Goal: Book appointment/travel/reservation

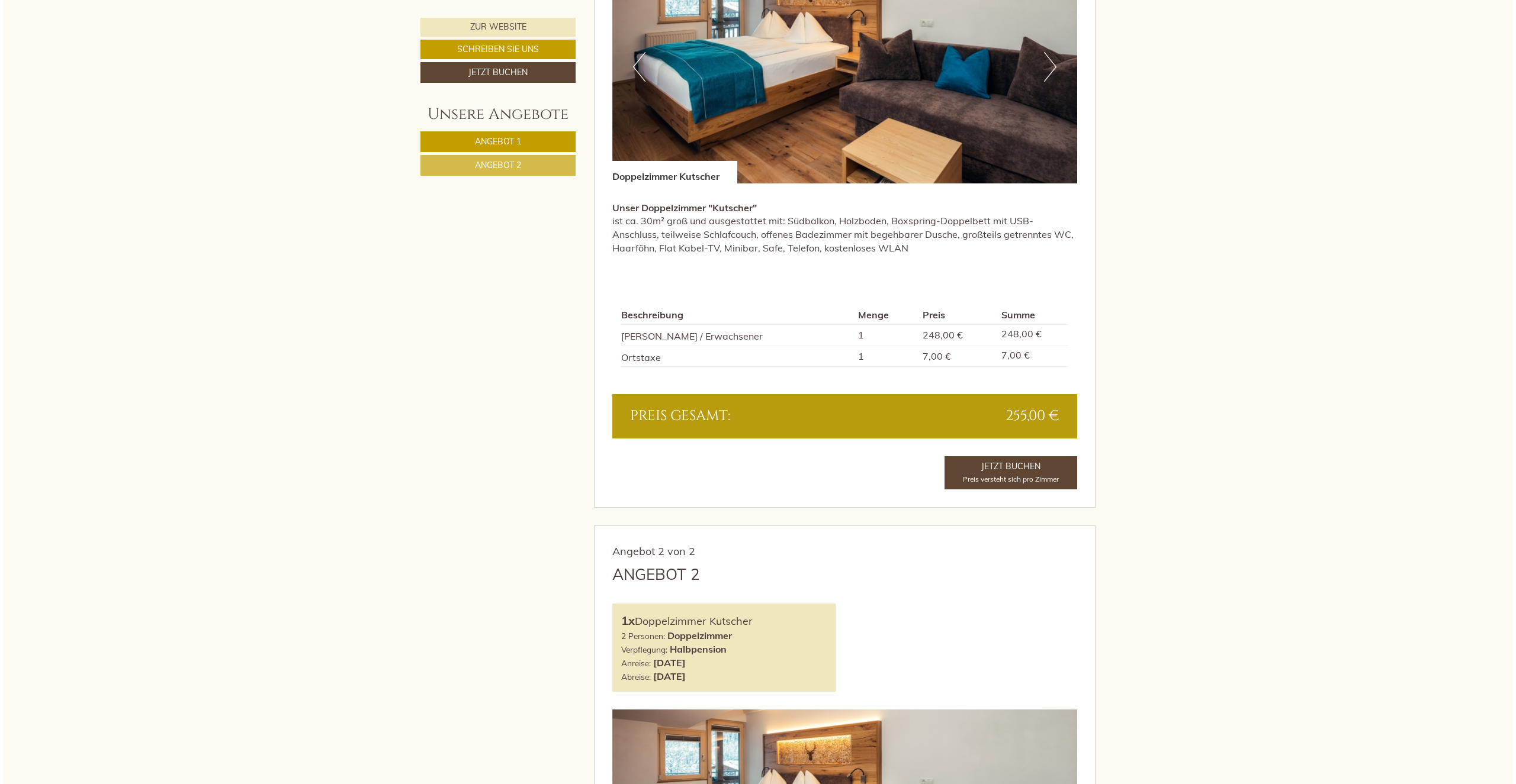
scroll to position [1066, 0]
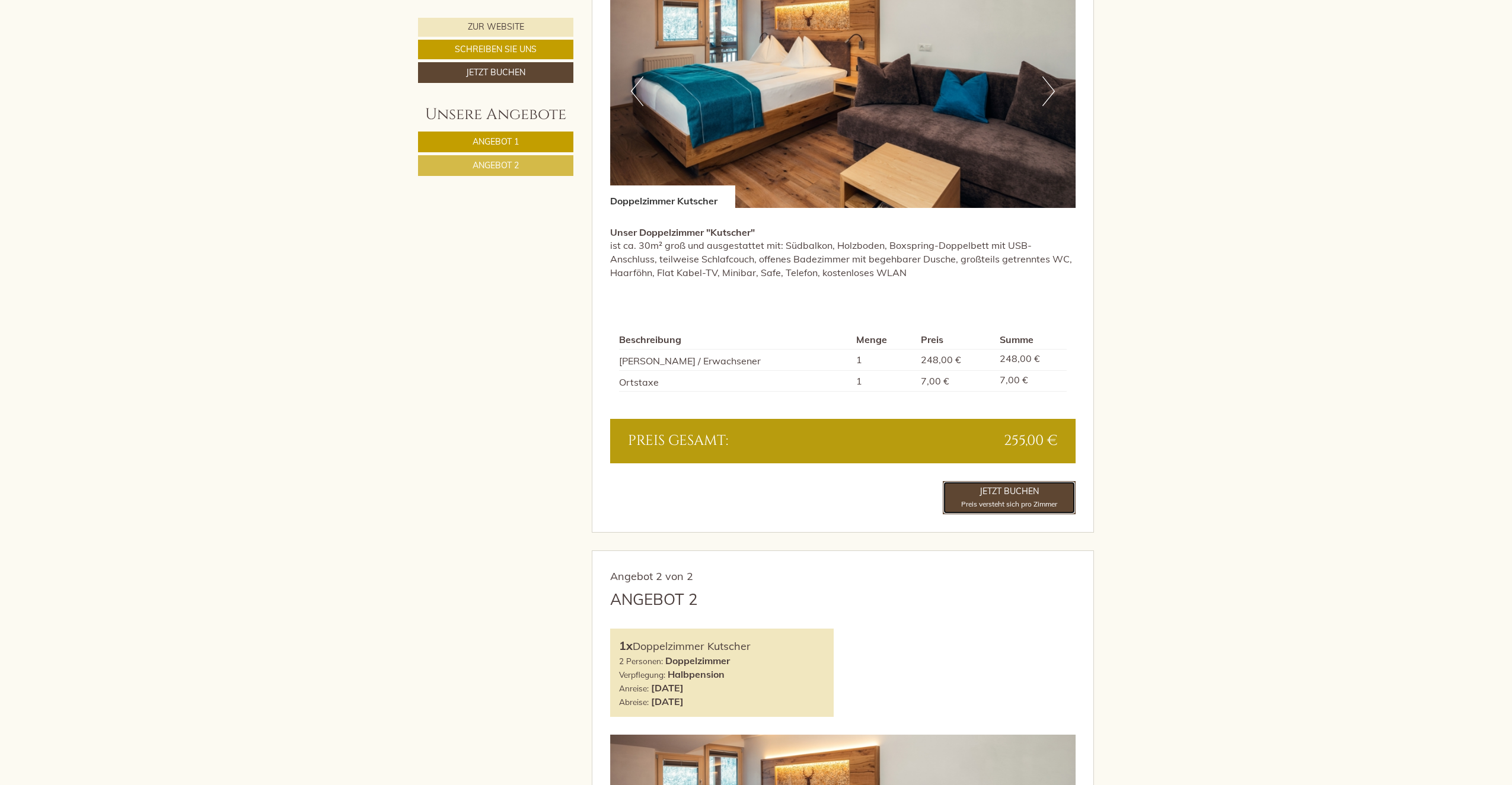
click at [1005, 493] on link "Jetzt buchen Preis versteht sich pro Zimmer" at bounding box center [1009, 498] width 133 height 33
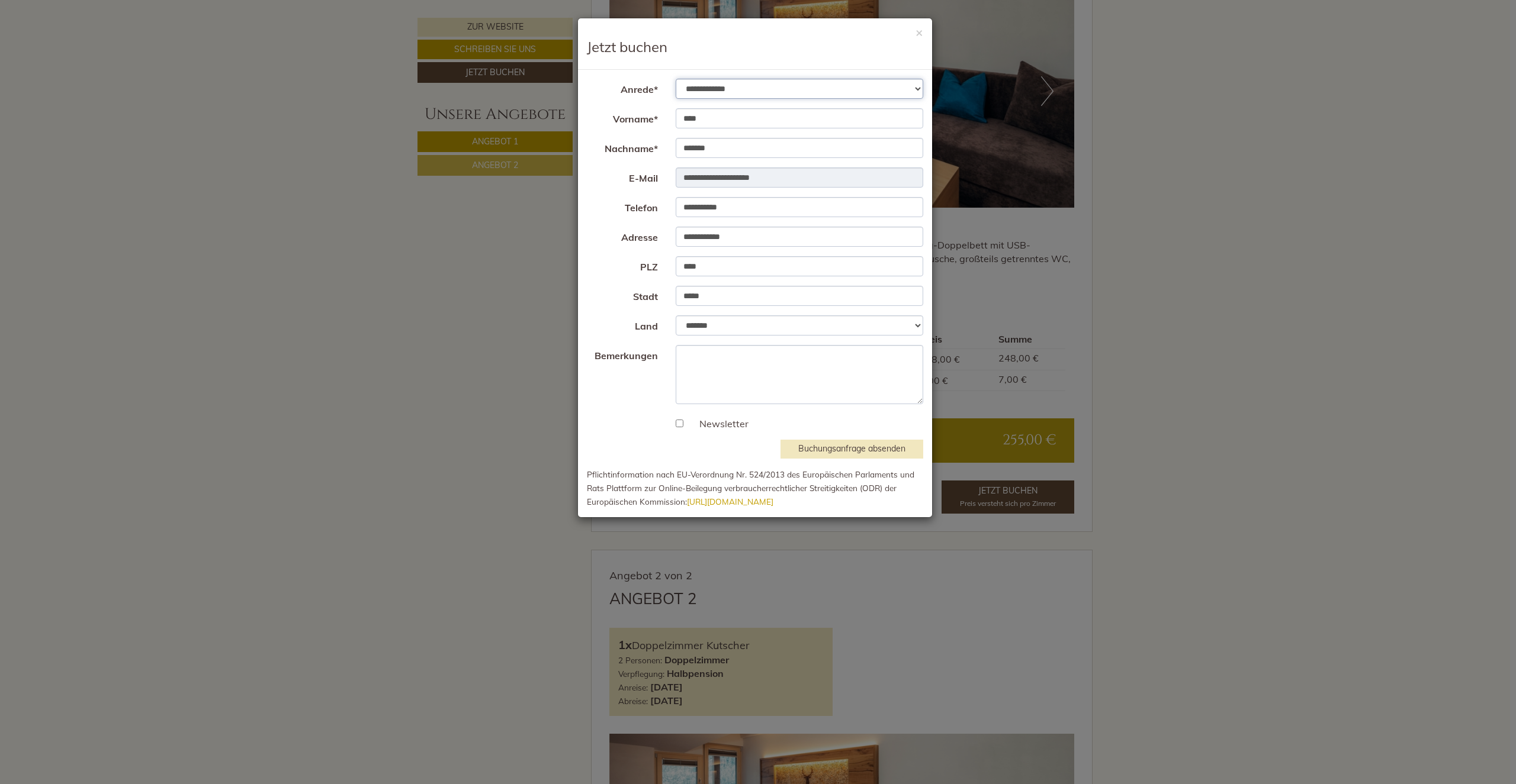
click at [831, 90] on select "**********" at bounding box center [799, 88] width 248 height 20
select select "*"
click at [676, 79] on select "**********" at bounding box center [799, 88] width 248 height 20
click at [745, 204] on input "**********" at bounding box center [799, 206] width 248 height 20
type input "**********"
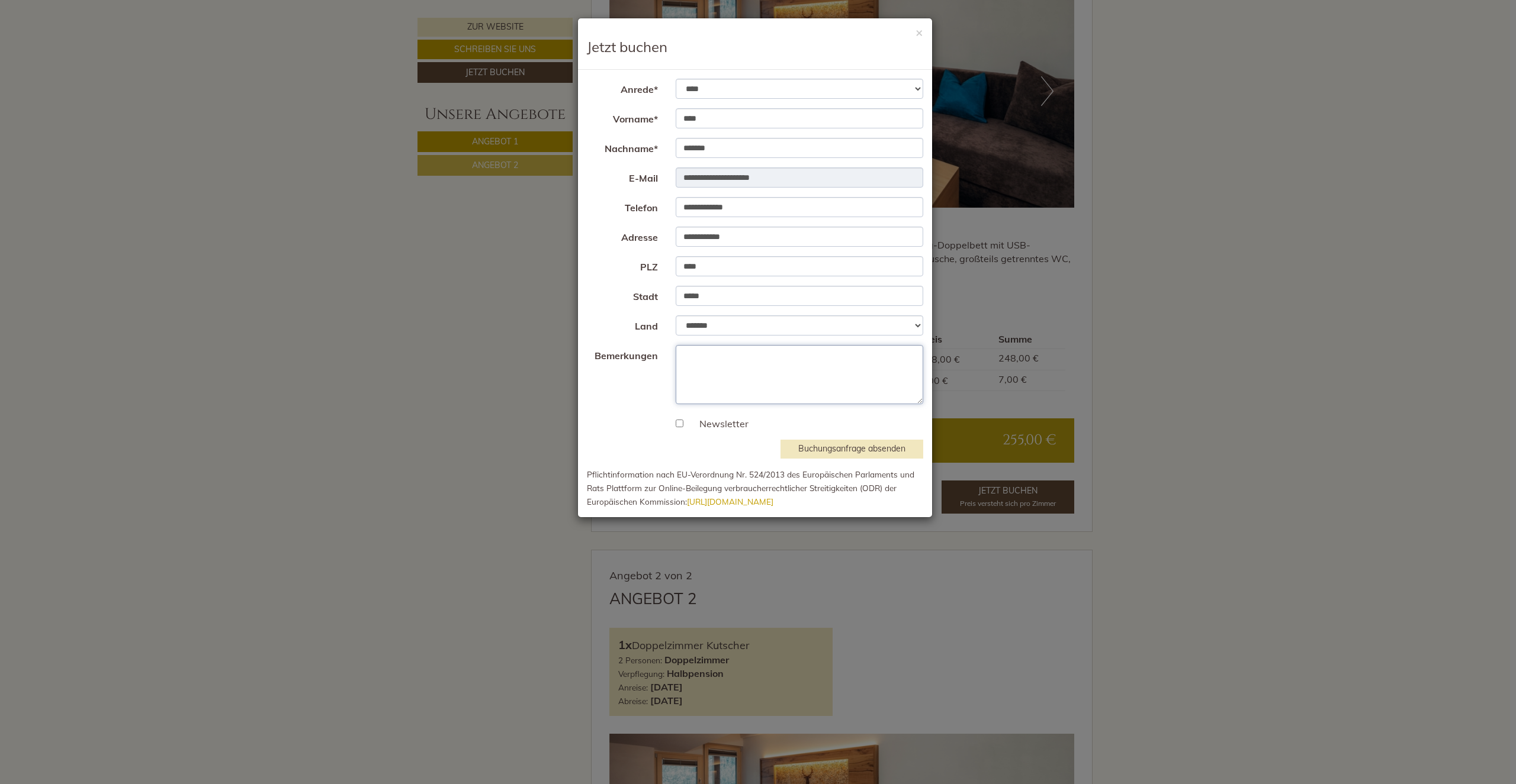
paste textarea "**********"
click at [784, 375] on textarea "**********" at bounding box center [799, 375] width 248 height 59
drag, startPoint x: 855, startPoint y: 381, endPoint x: 671, endPoint y: 342, distance: 188.1
click at [671, 342] on form "**********" at bounding box center [755, 293] width 336 height 429
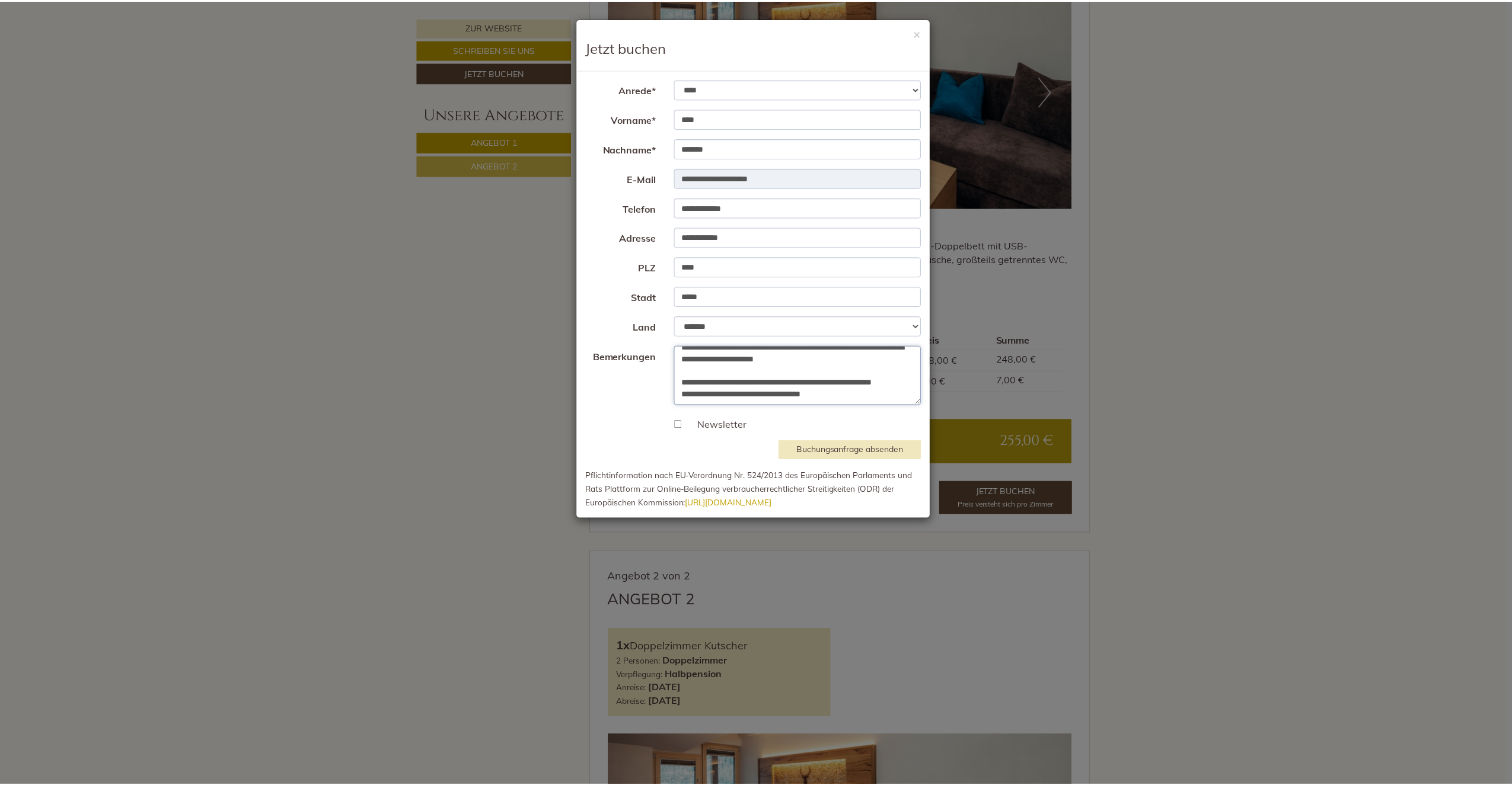
scroll to position [91, 0]
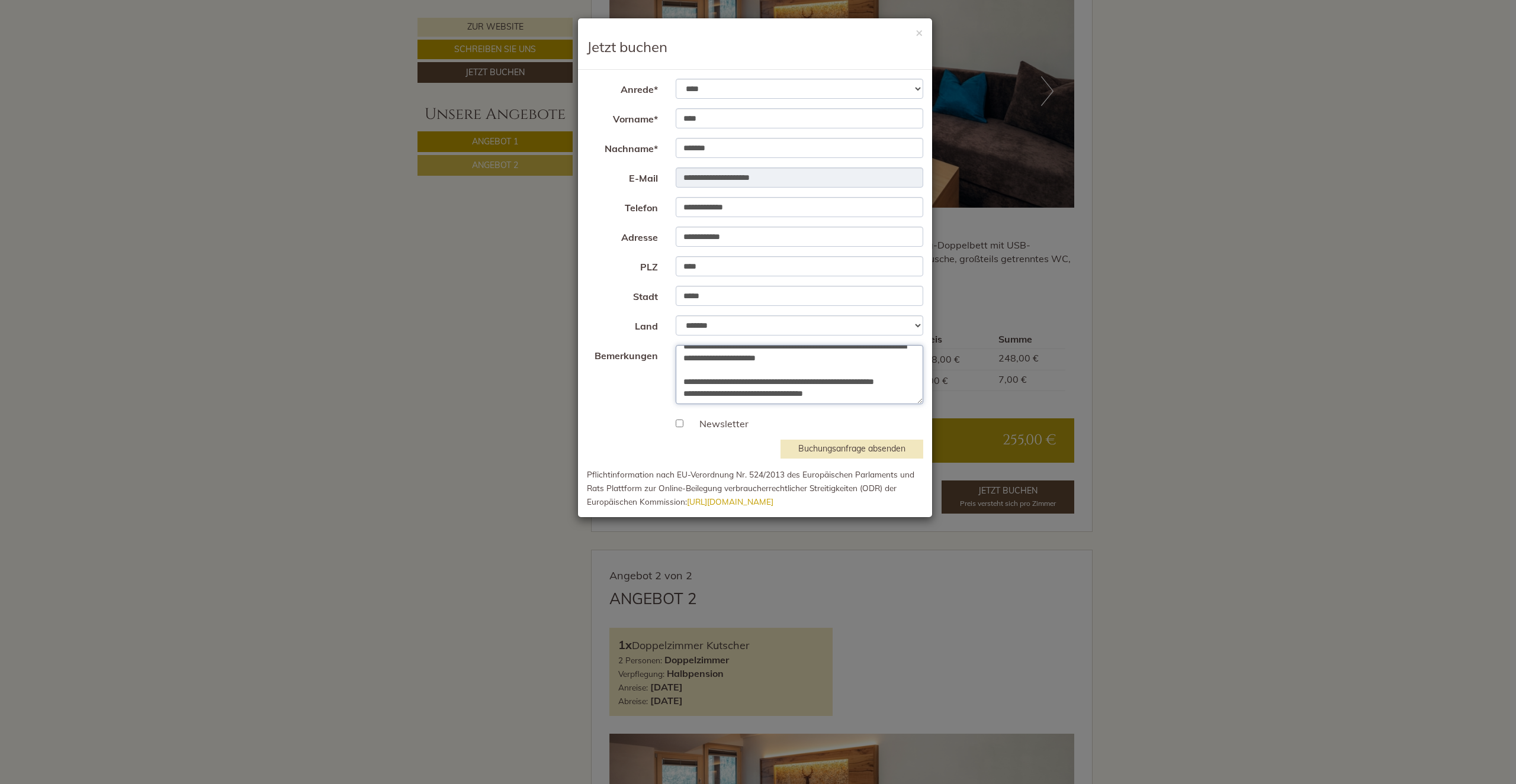
type textarea "**********"
click at [864, 448] on button "Buchungsanfrage absenden" at bounding box center [851, 449] width 143 height 19
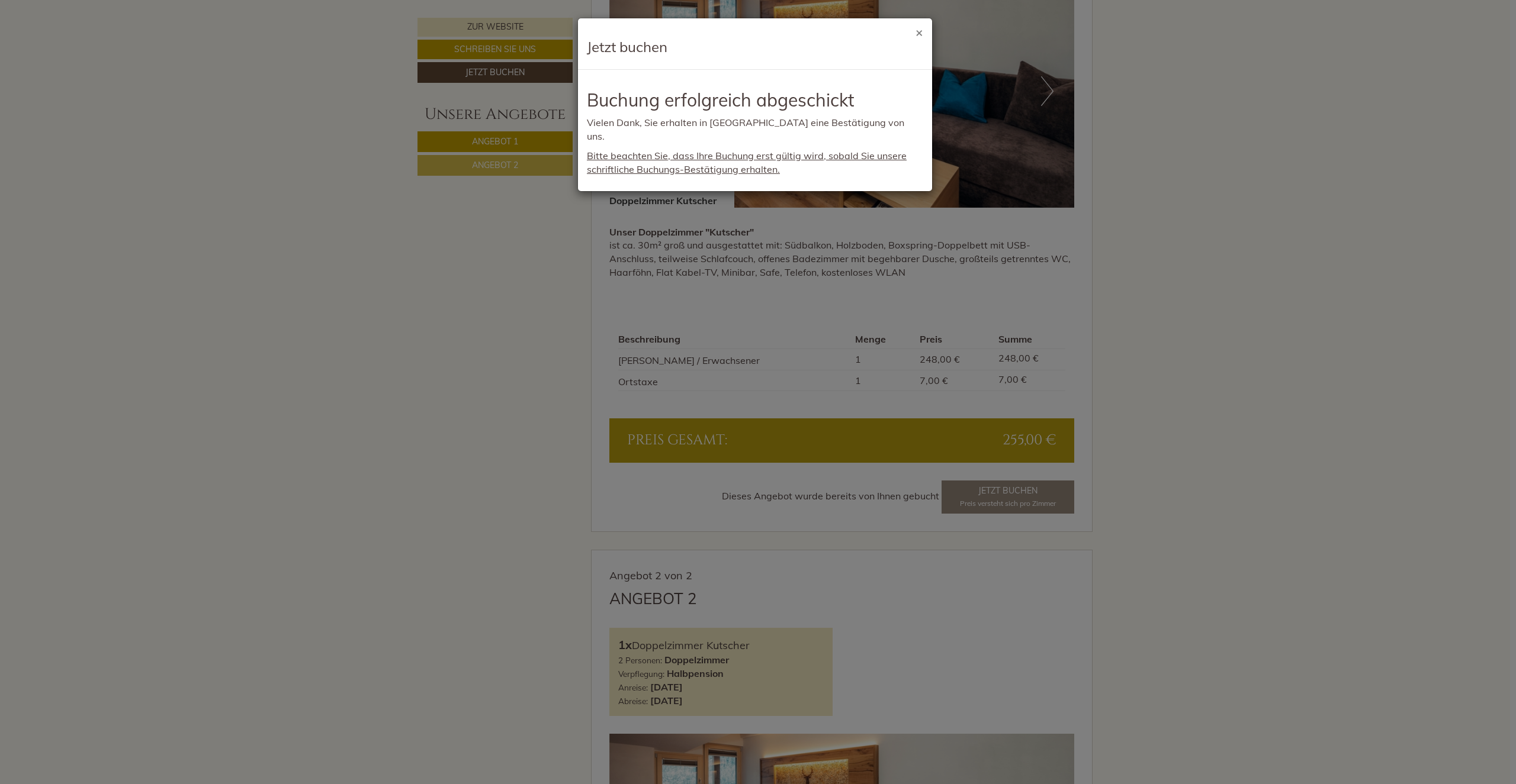
click at [921, 33] on button "×" at bounding box center [919, 32] width 8 height 12
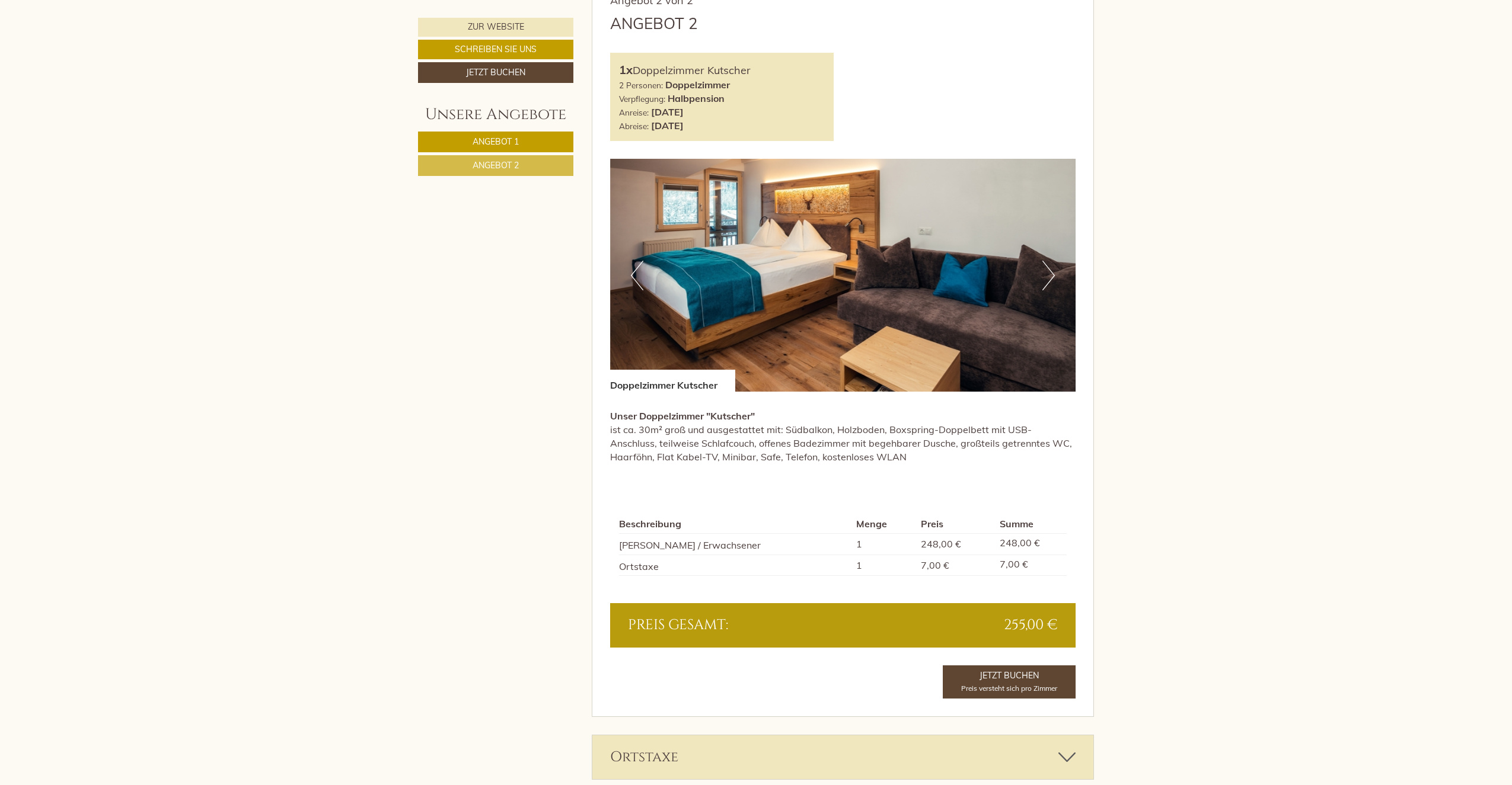
scroll to position [1659, 0]
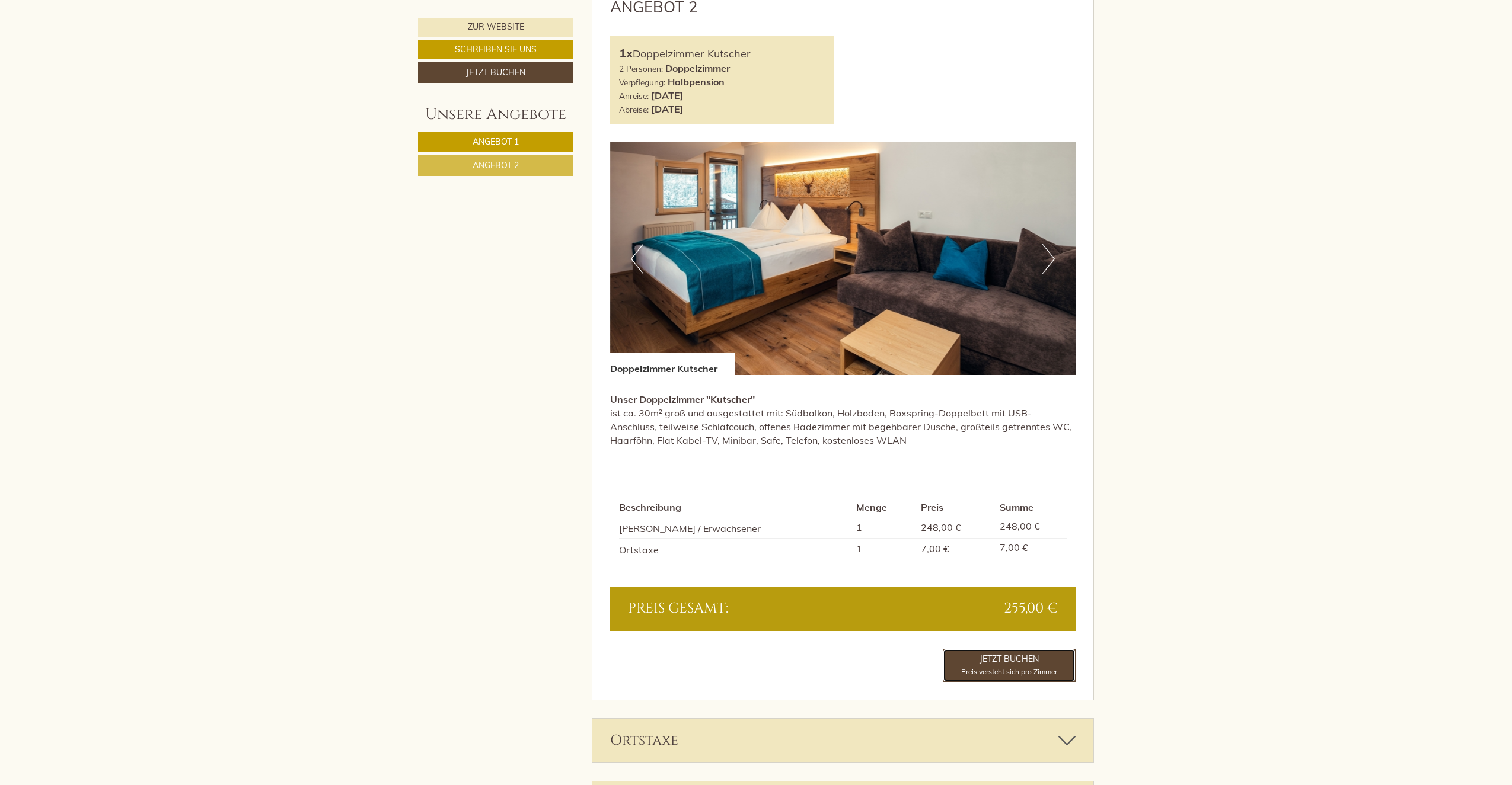
click at [997, 658] on link "Jetzt buchen Preis versteht sich pro Zimmer" at bounding box center [1009, 665] width 133 height 33
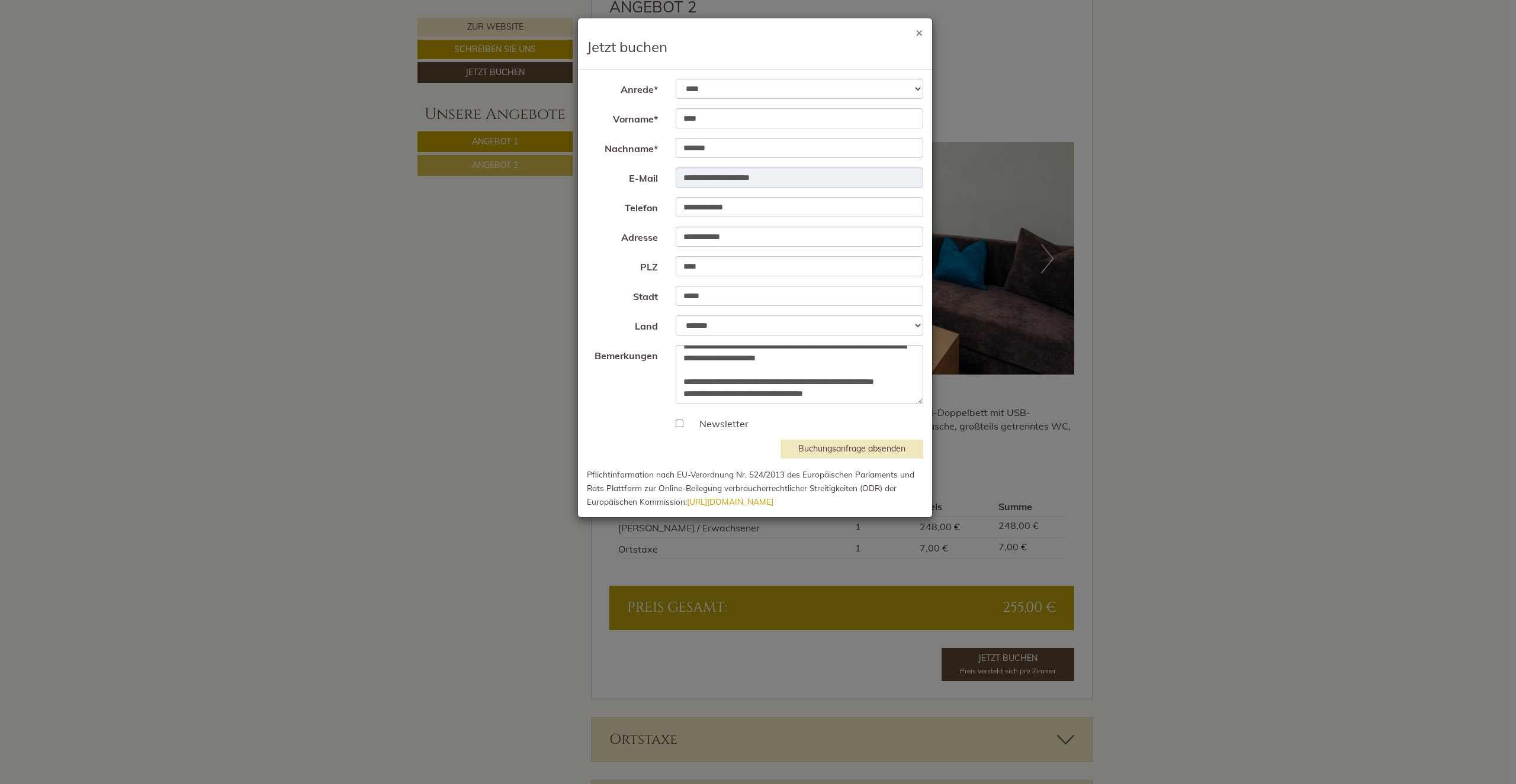
click at [918, 34] on button "×" at bounding box center [919, 32] width 8 height 12
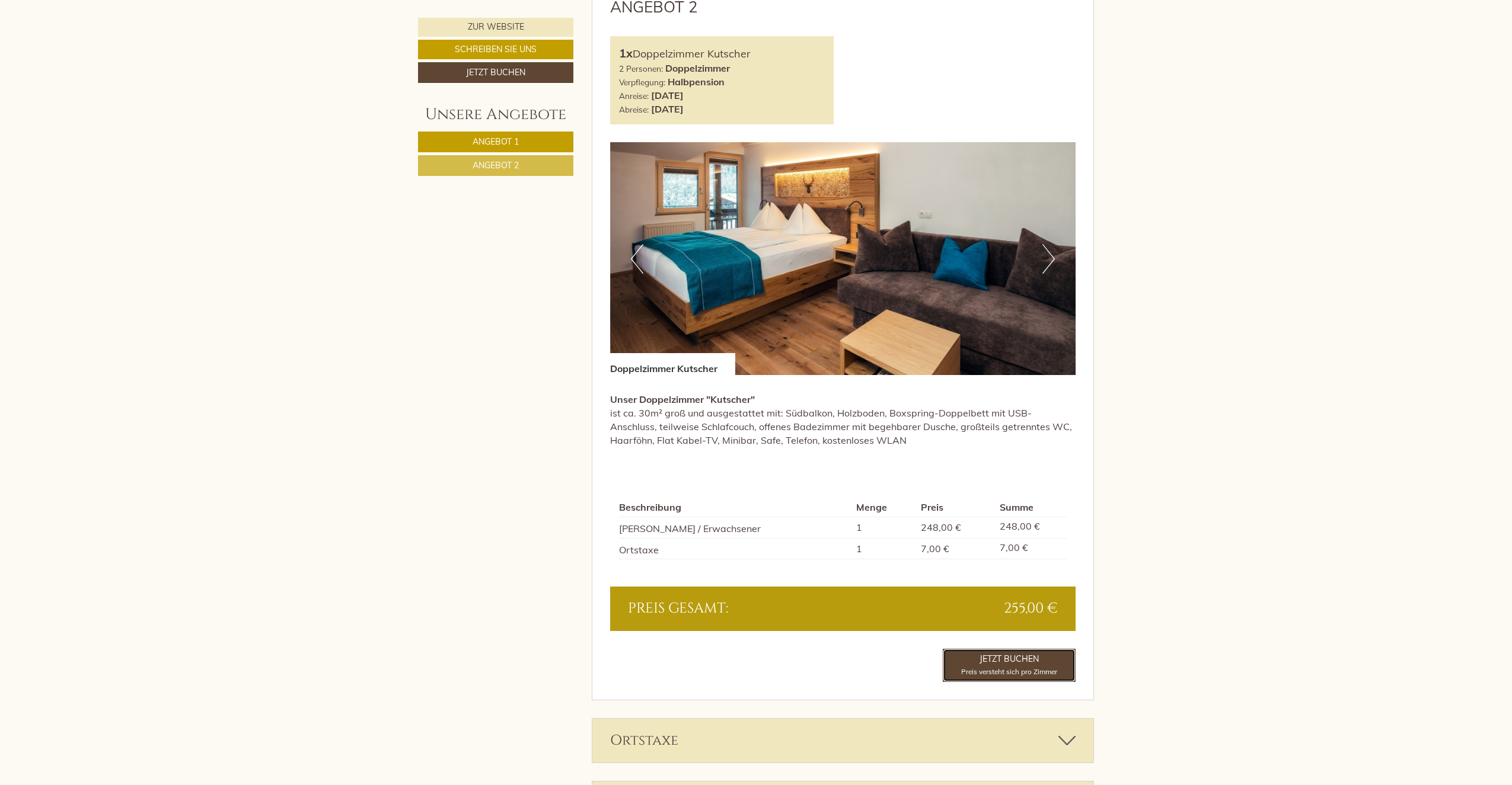
click at [1019, 664] on link "Jetzt buchen Preis versteht sich pro Zimmer" at bounding box center [1009, 665] width 133 height 33
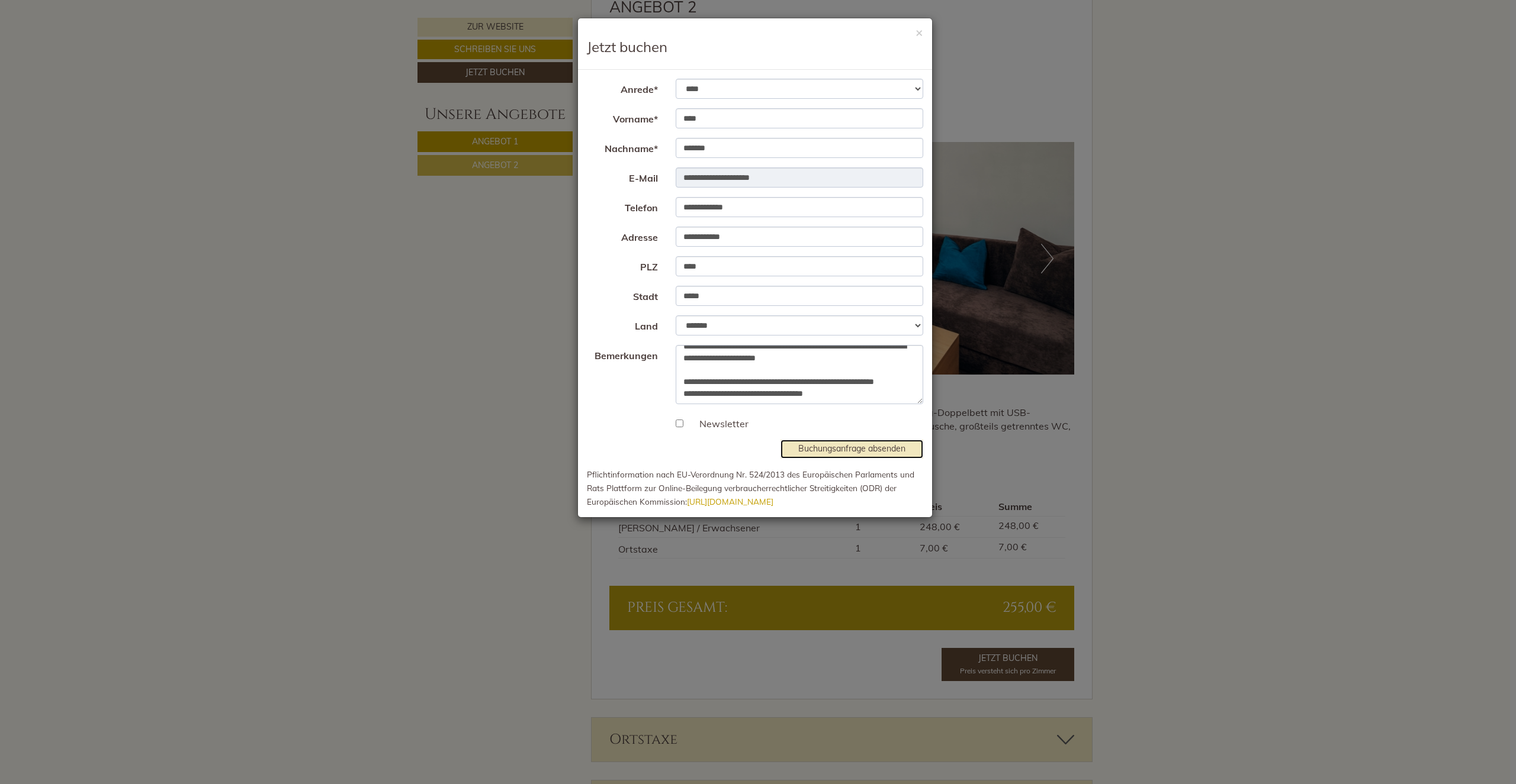
click at [861, 451] on button "Buchungsanfrage absenden" at bounding box center [851, 449] width 143 height 19
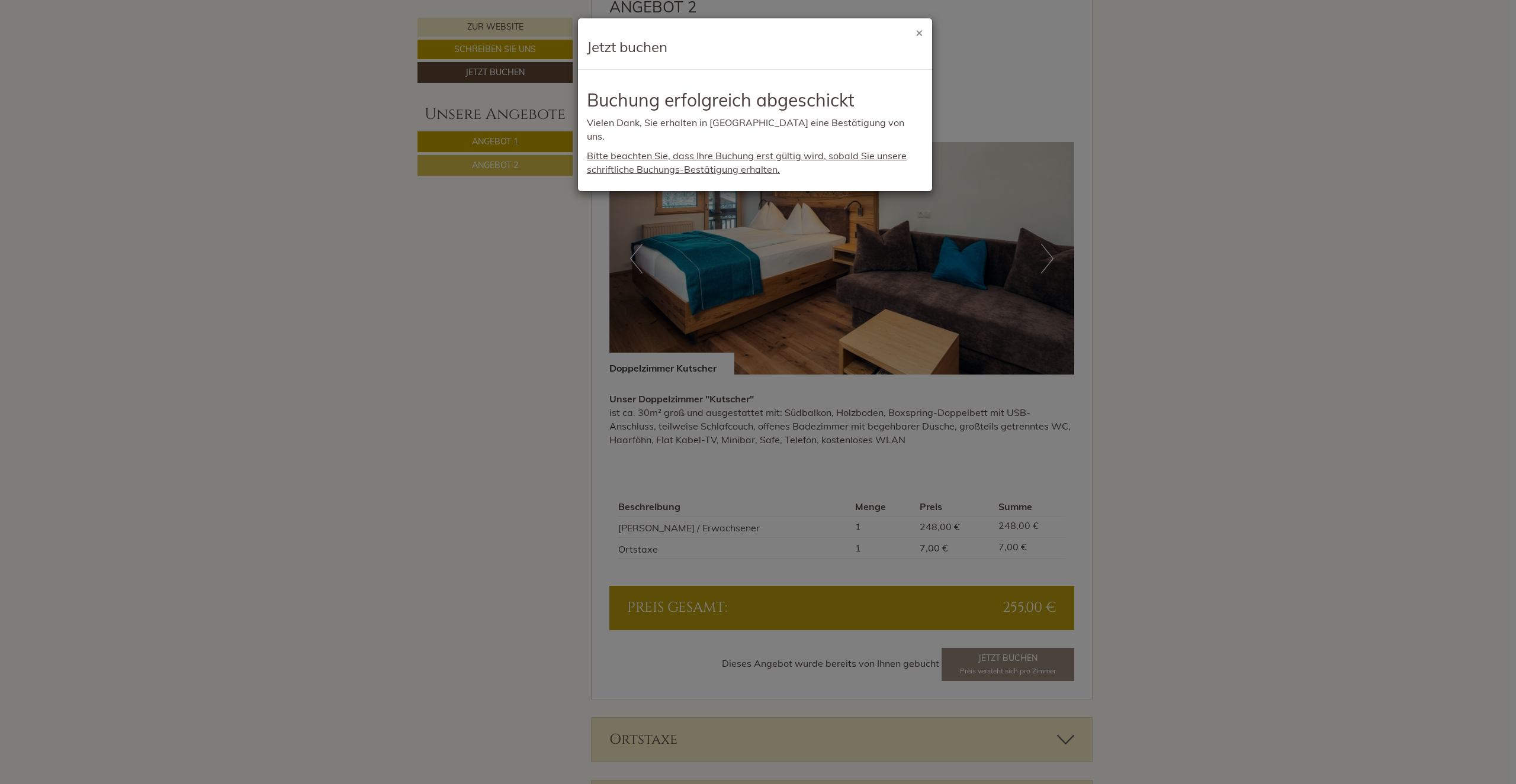
click at [922, 35] on button "×" at bounding box center [919, 32] width 8 height 12
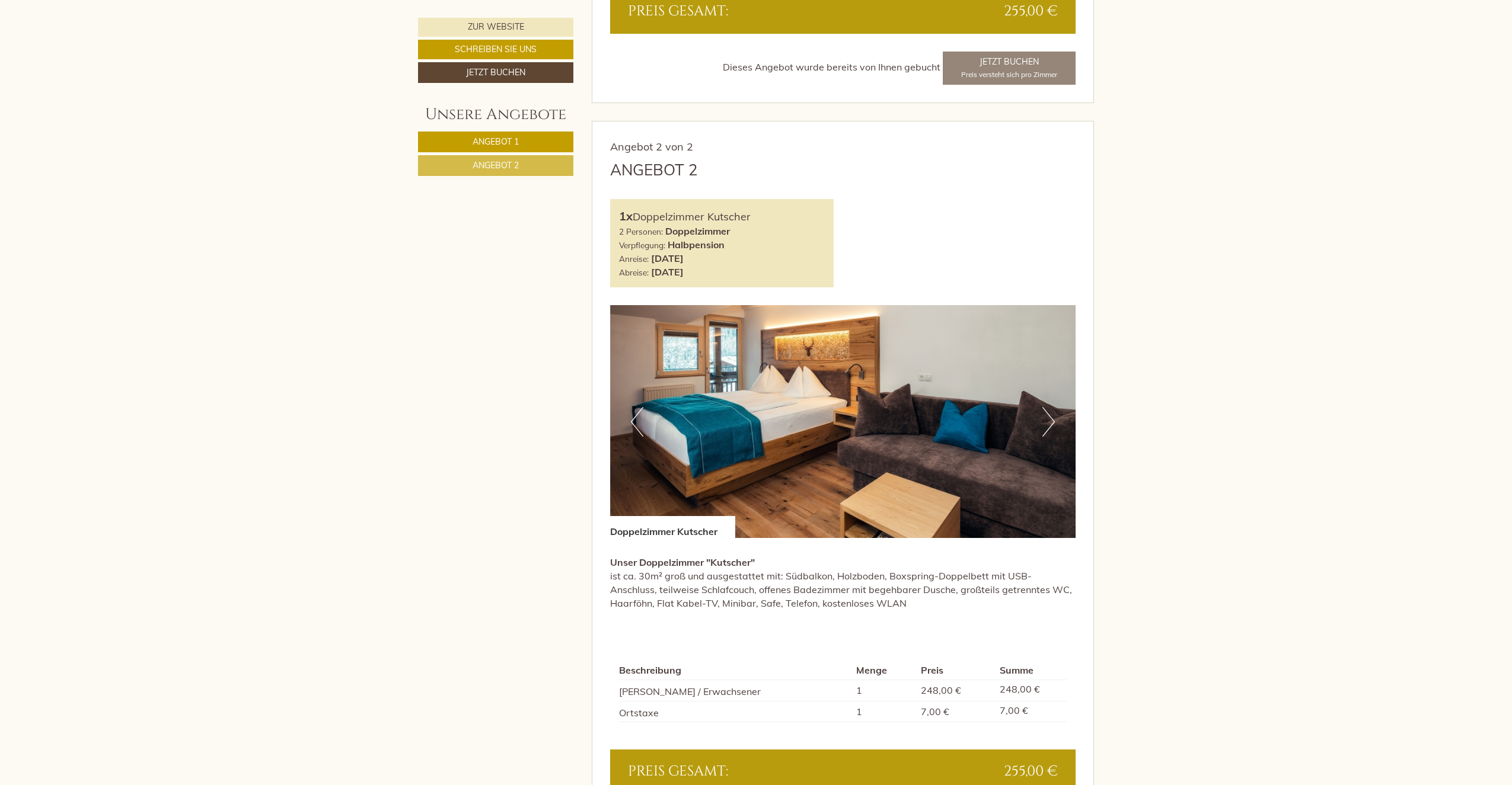
scroll to position [1482, 0]
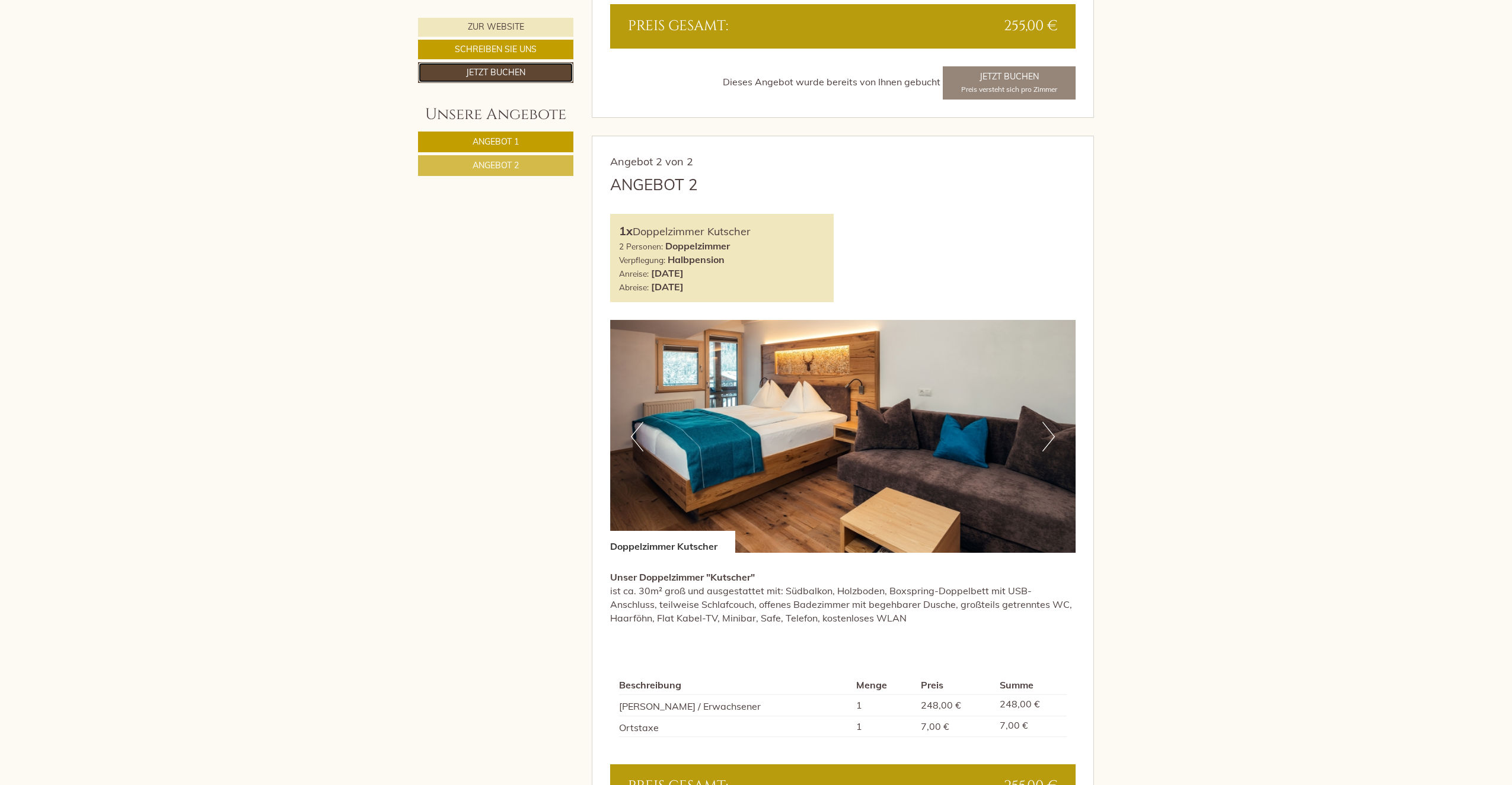
click at [494, 68] on link "Jetzt buchen" at bounding box center [495, 73] width 155 height 21
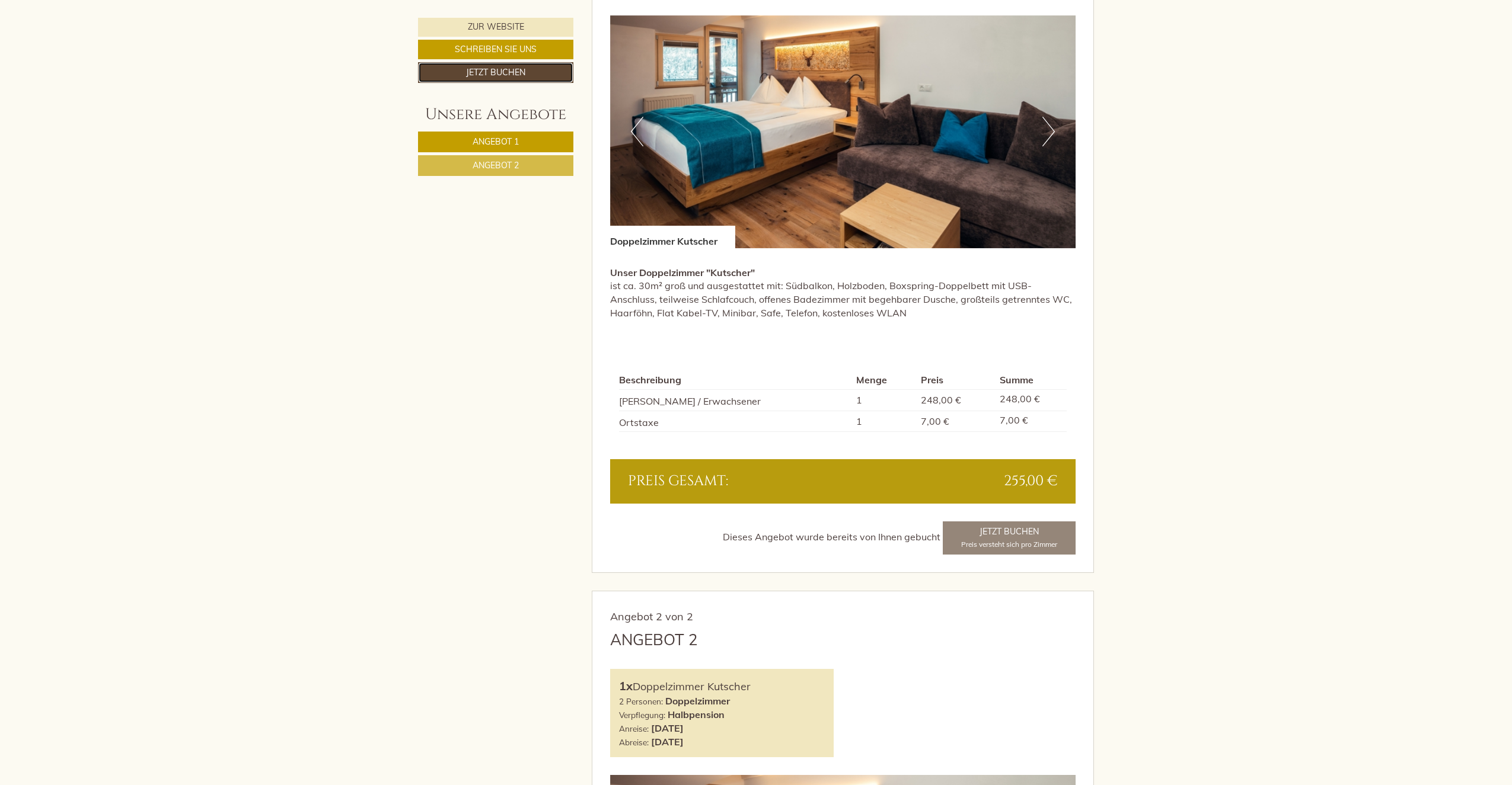
scroll to position [1024, 0]
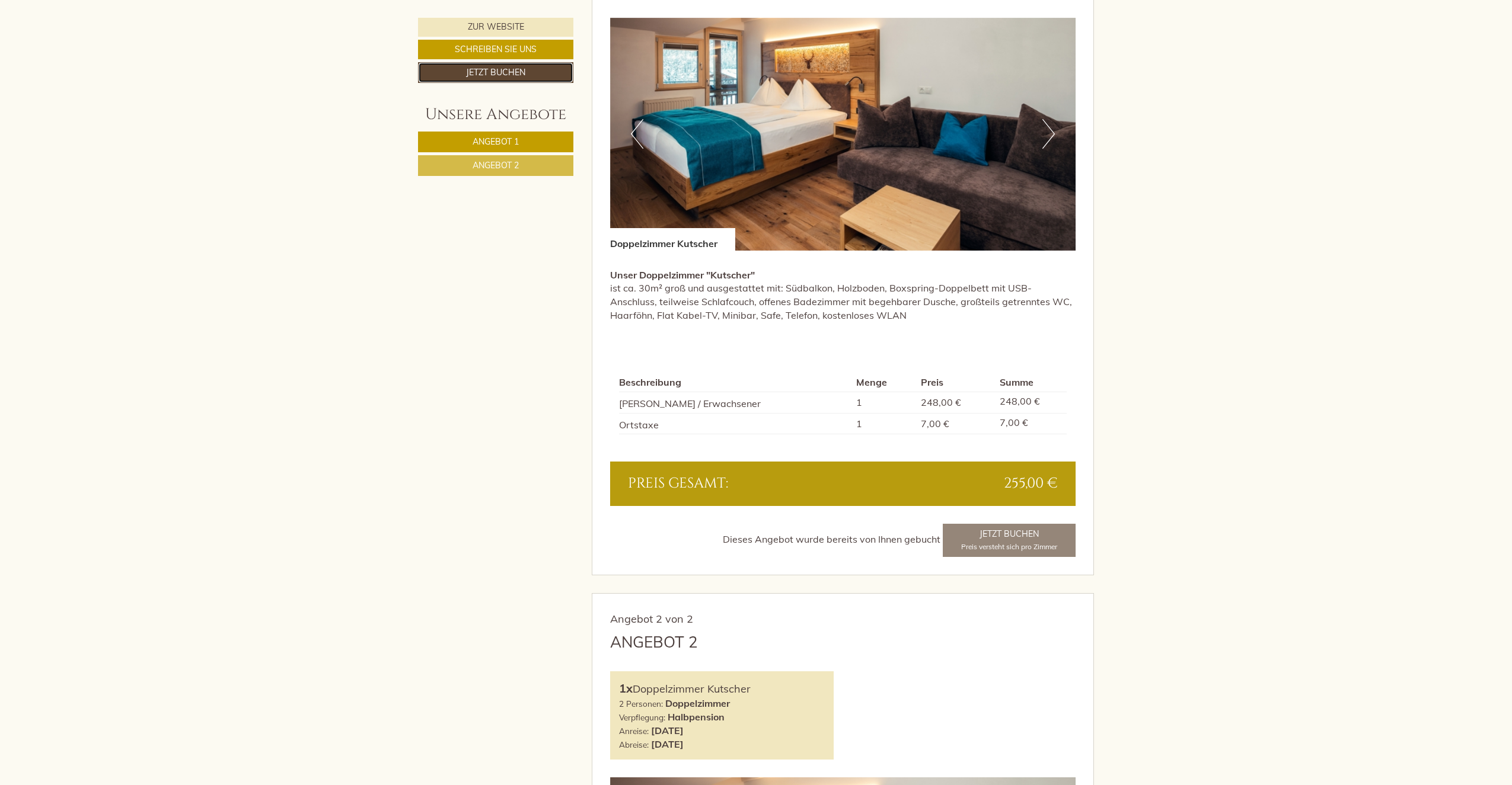
click at [494, 68] on link "Jetzt buchen" at bounding box center [495, 73] width 155 height 21
click at [490, 150] on link "Angebot 1" at bounding box center [495, 142] width 155 height 21
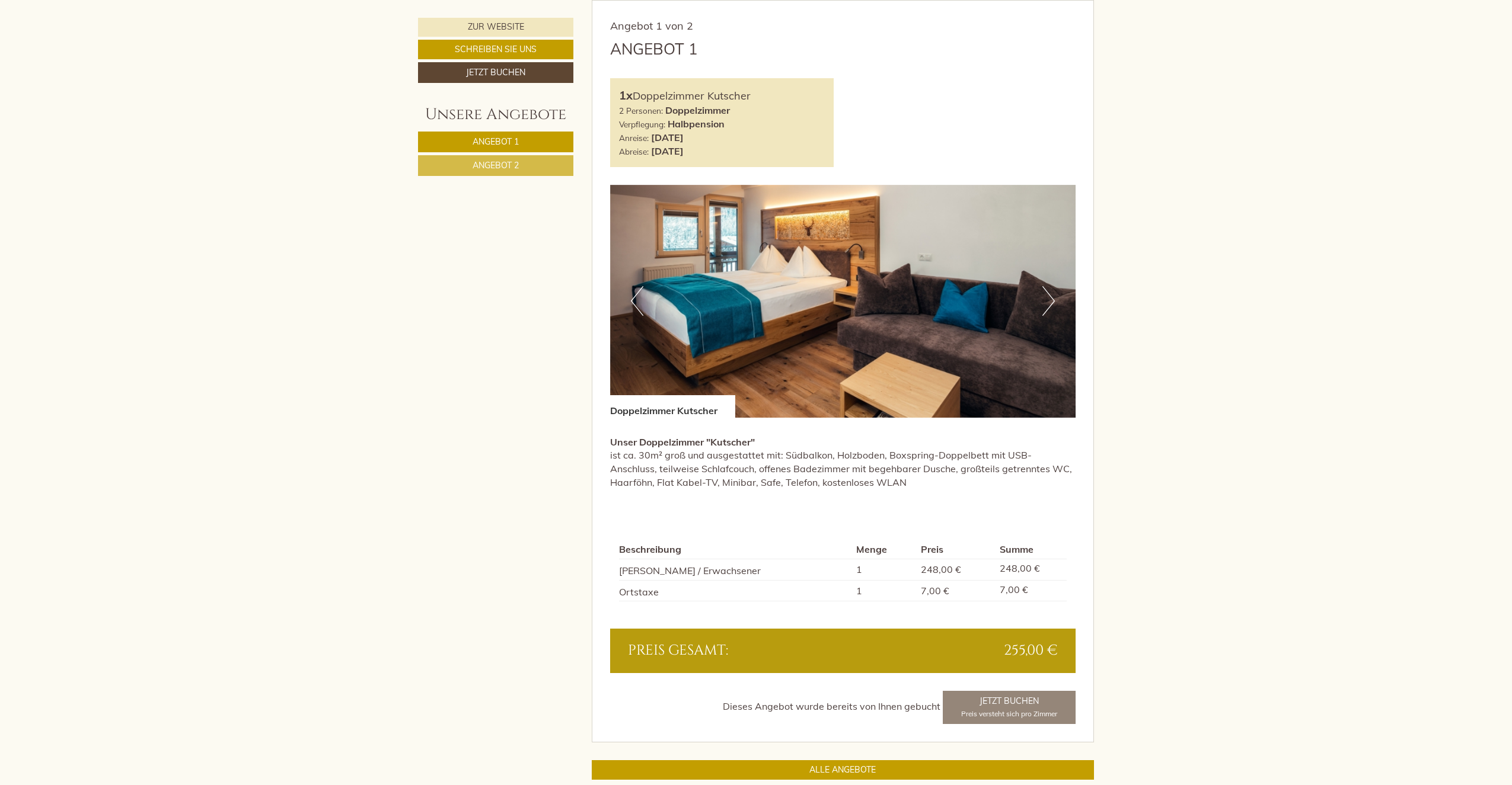
click at [493, 157] on link "Angebot 2" at bounding box center [495, 166] width 155 height 21
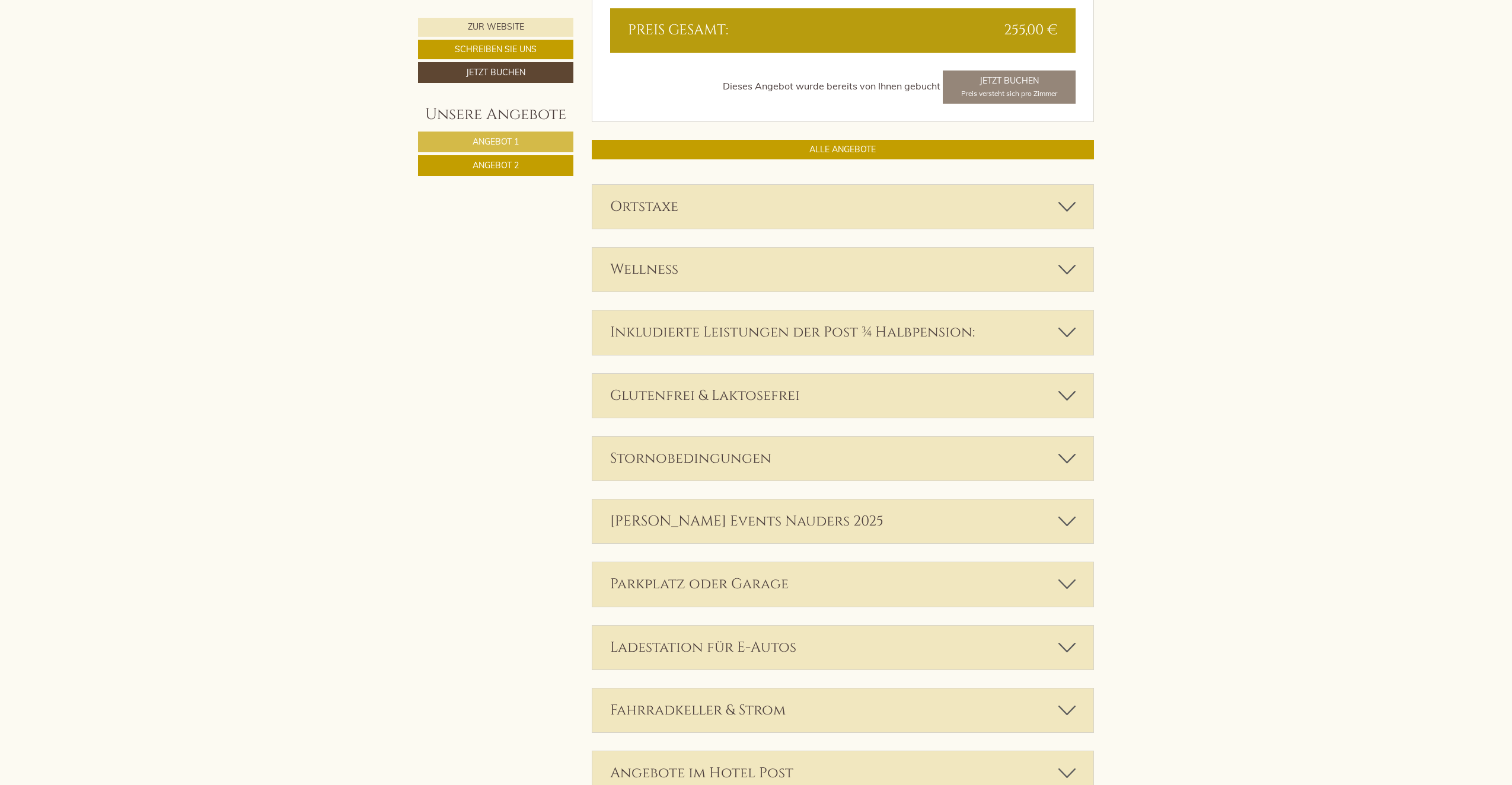
scroll to position [1508, 0]
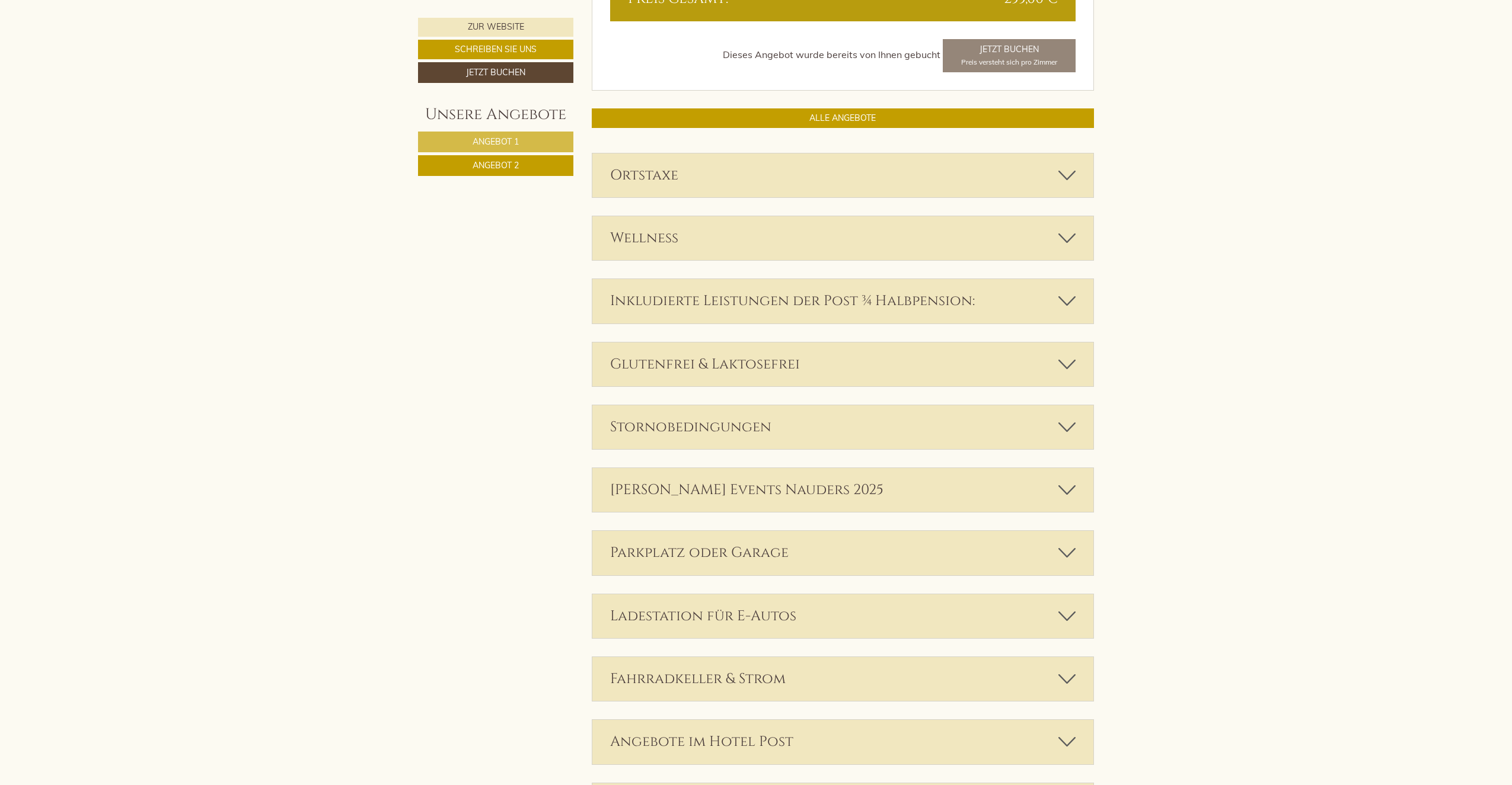
click at [1066, 177] on icon at bounding box center [1067, 175] width 17 height 20
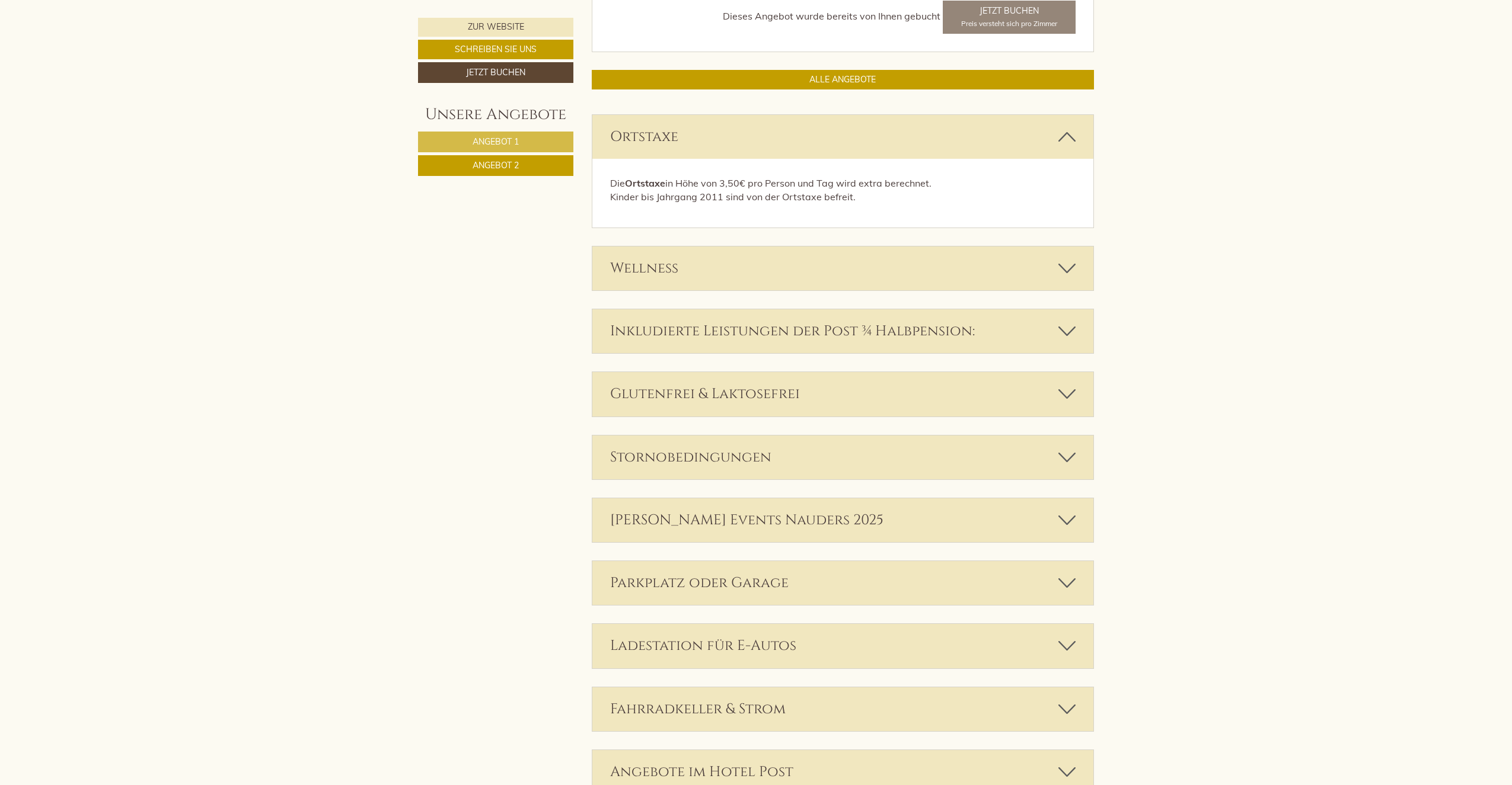
scroll to position [1568, 0]
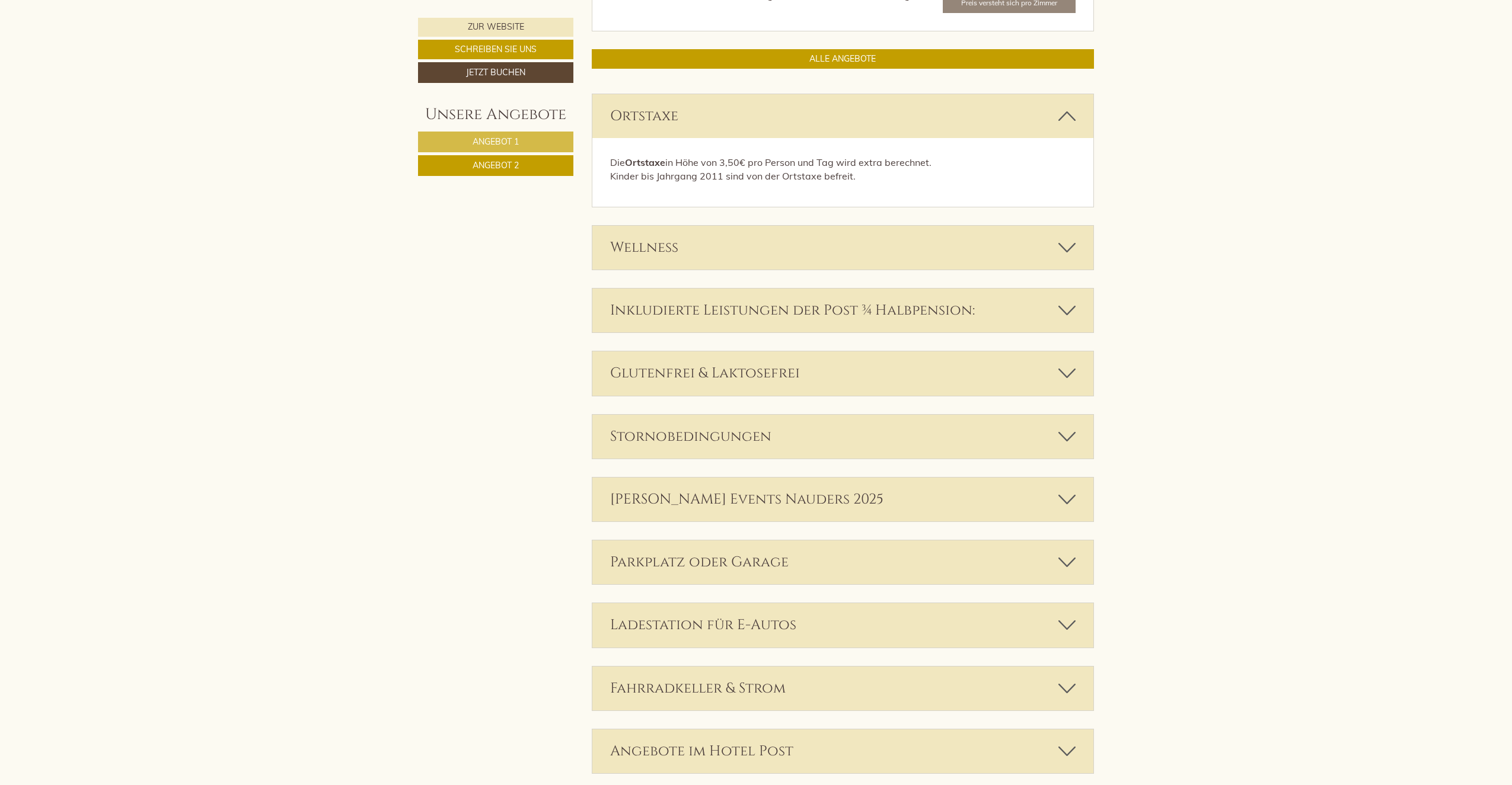
click at [1076, 309] on div "Inkludierte Leistungen der Post ¾ Halbpension:" at bounding box center [843, 311] width 502 height 44
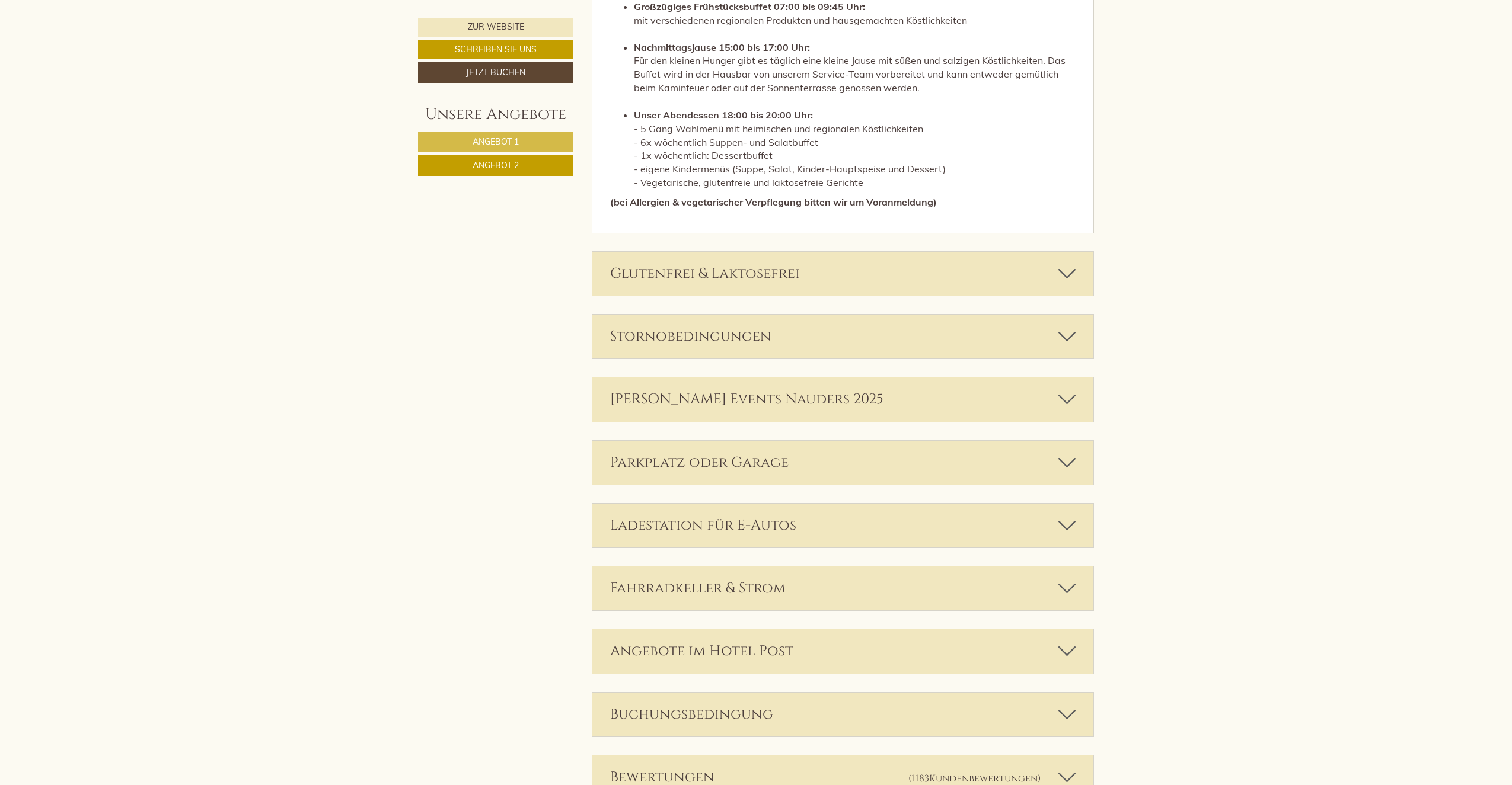
scroll to position [2219, 0]
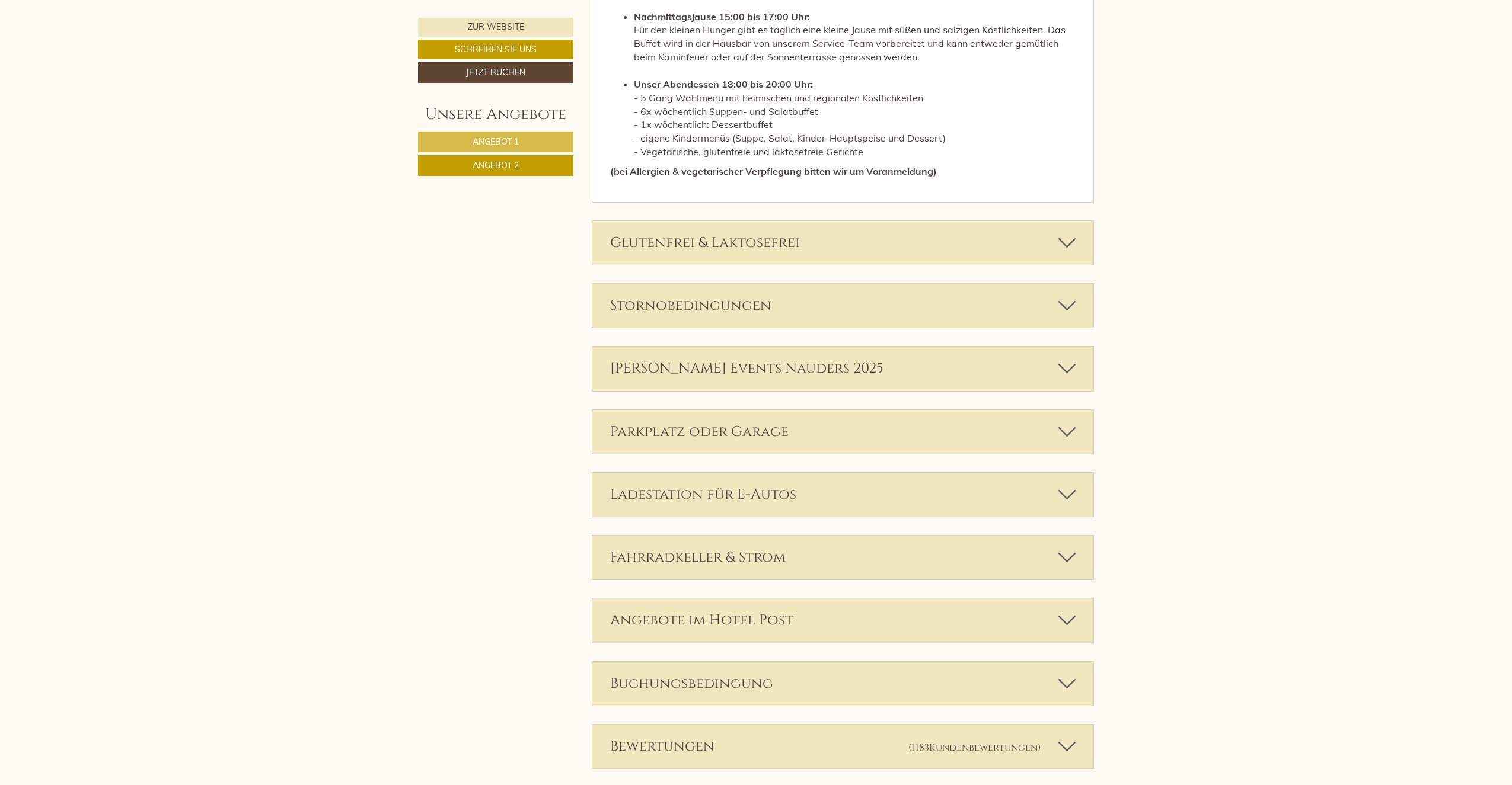
click at [1069, 363] on icon at bounding box center [1067, 368] width 17 height 20
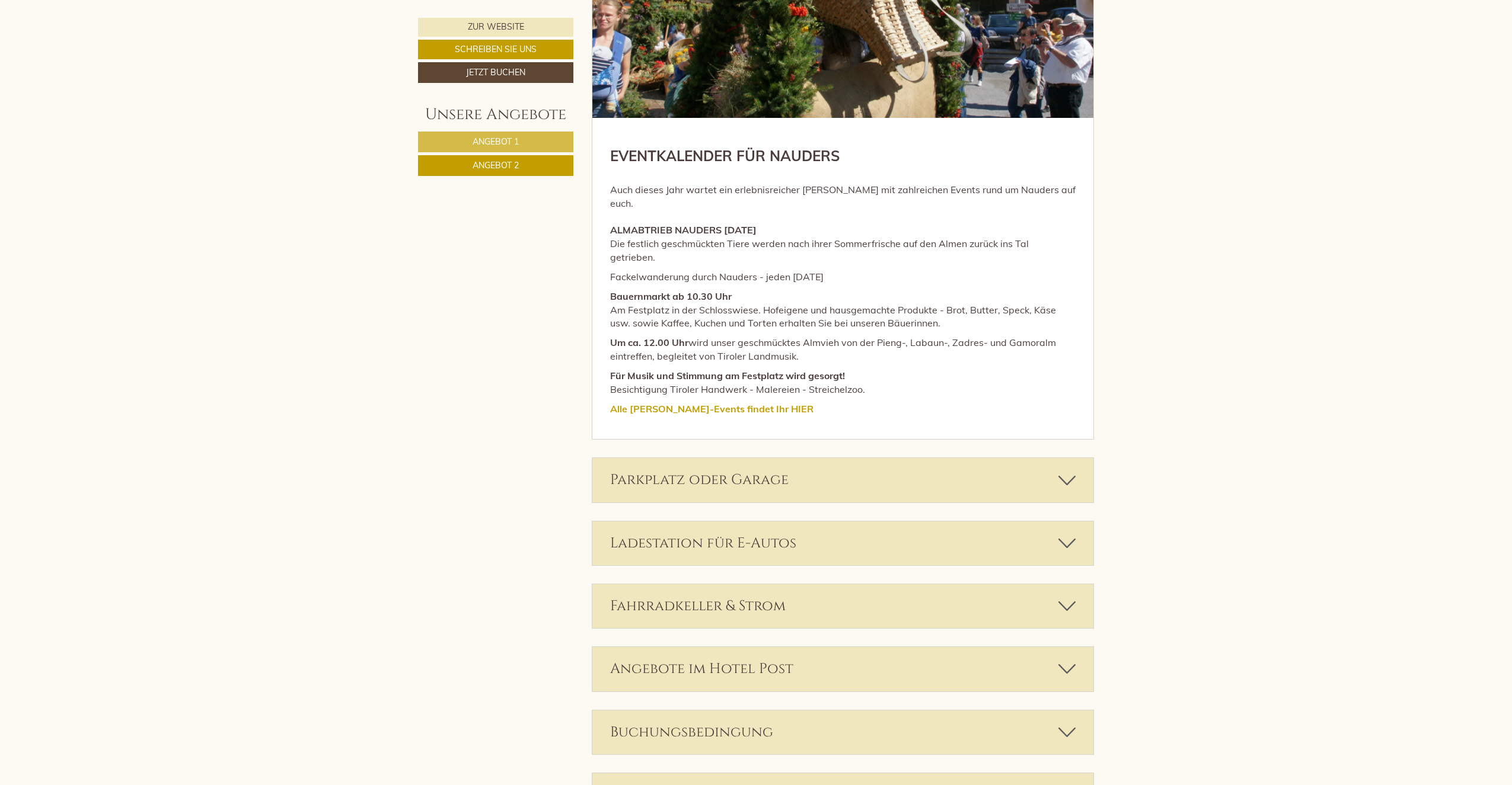
scroll to position [2753, 0]
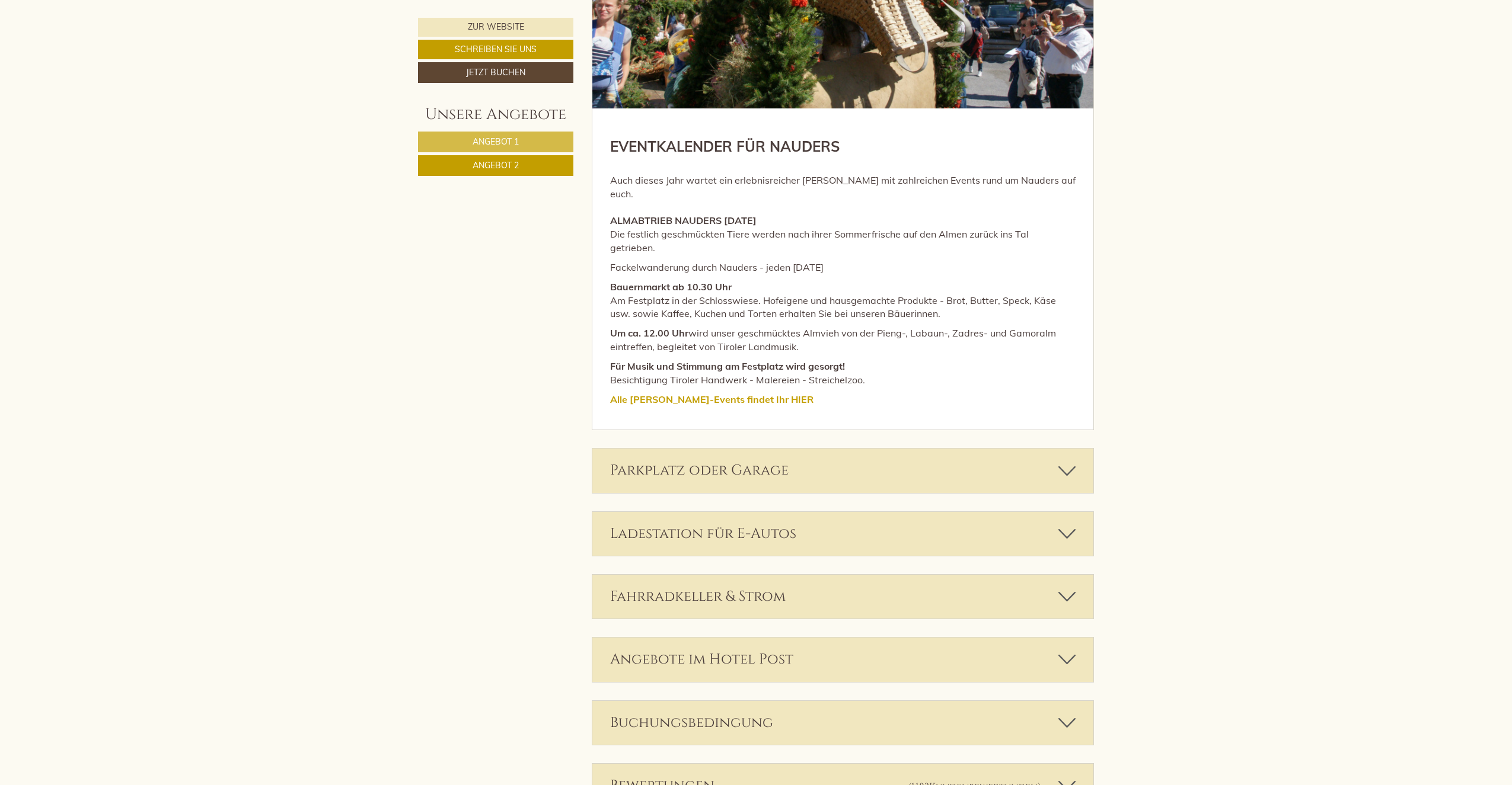
click at [1062, 524] on icon at bounding box center [1067, 533] width 17 height 20
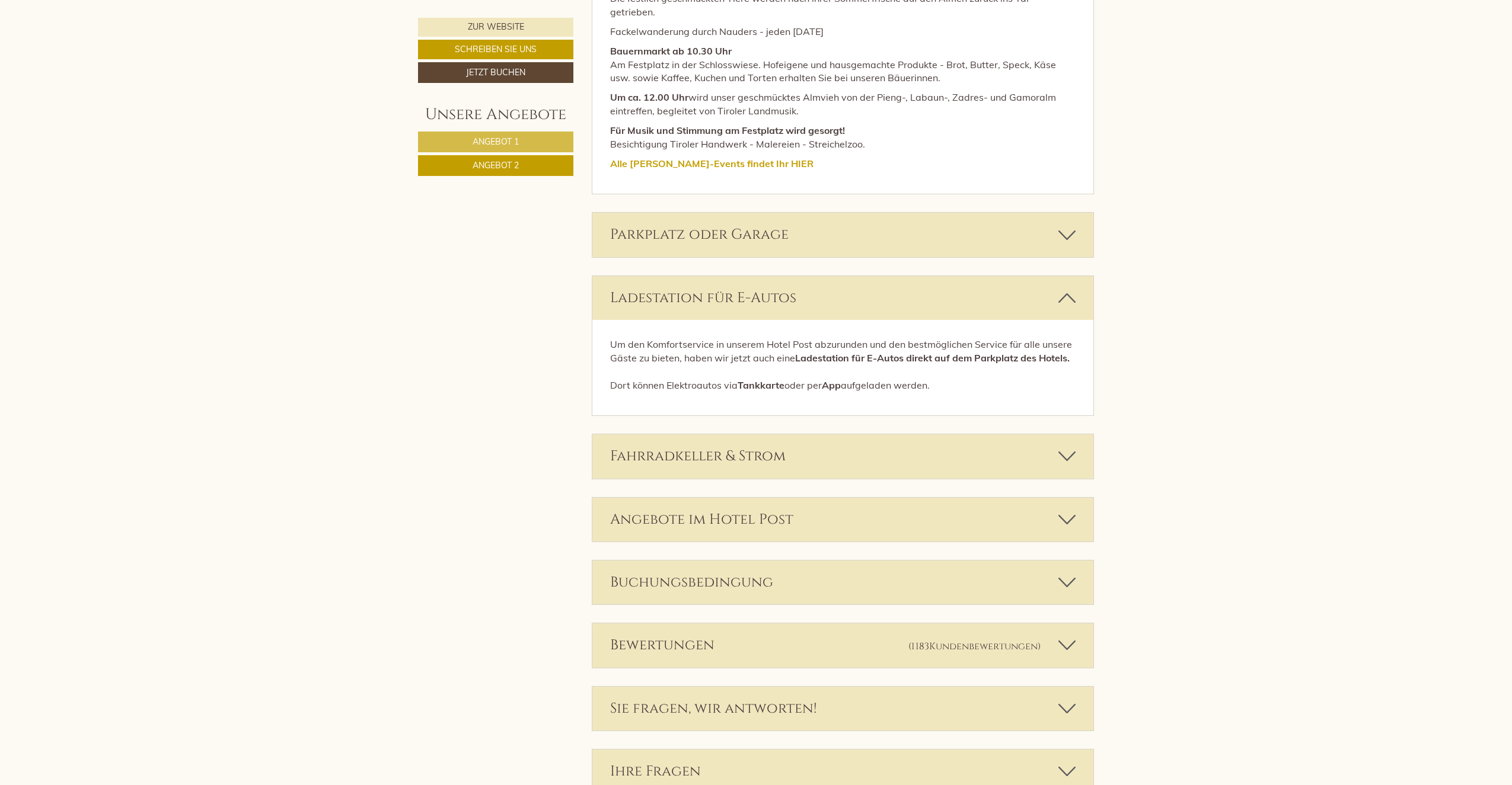
scroll to position [2990, 0]
click at [1067, 445] on icon at bounding box center [1067, 454] width 17 height 20
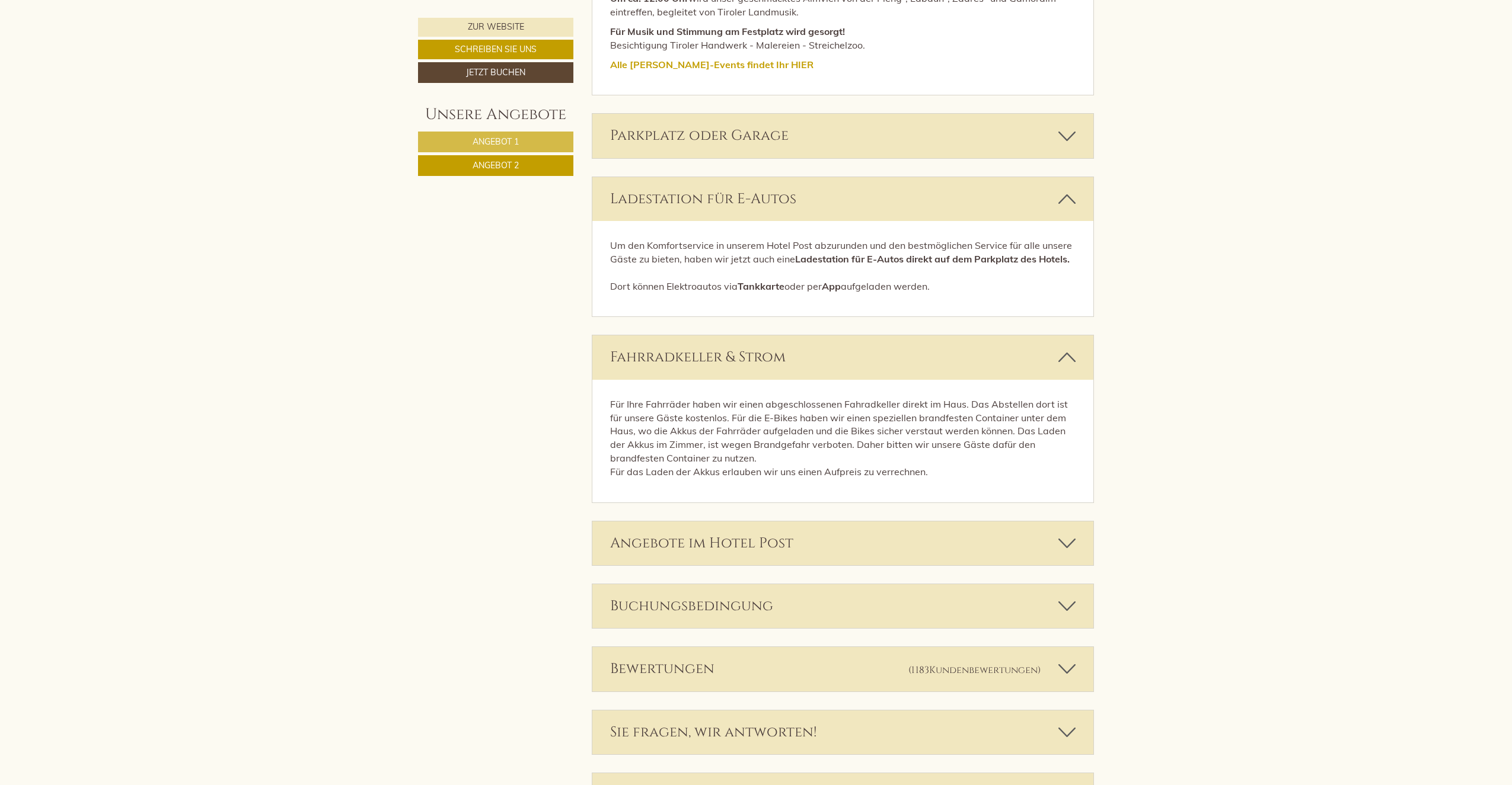
scroll to position [3168, 0]
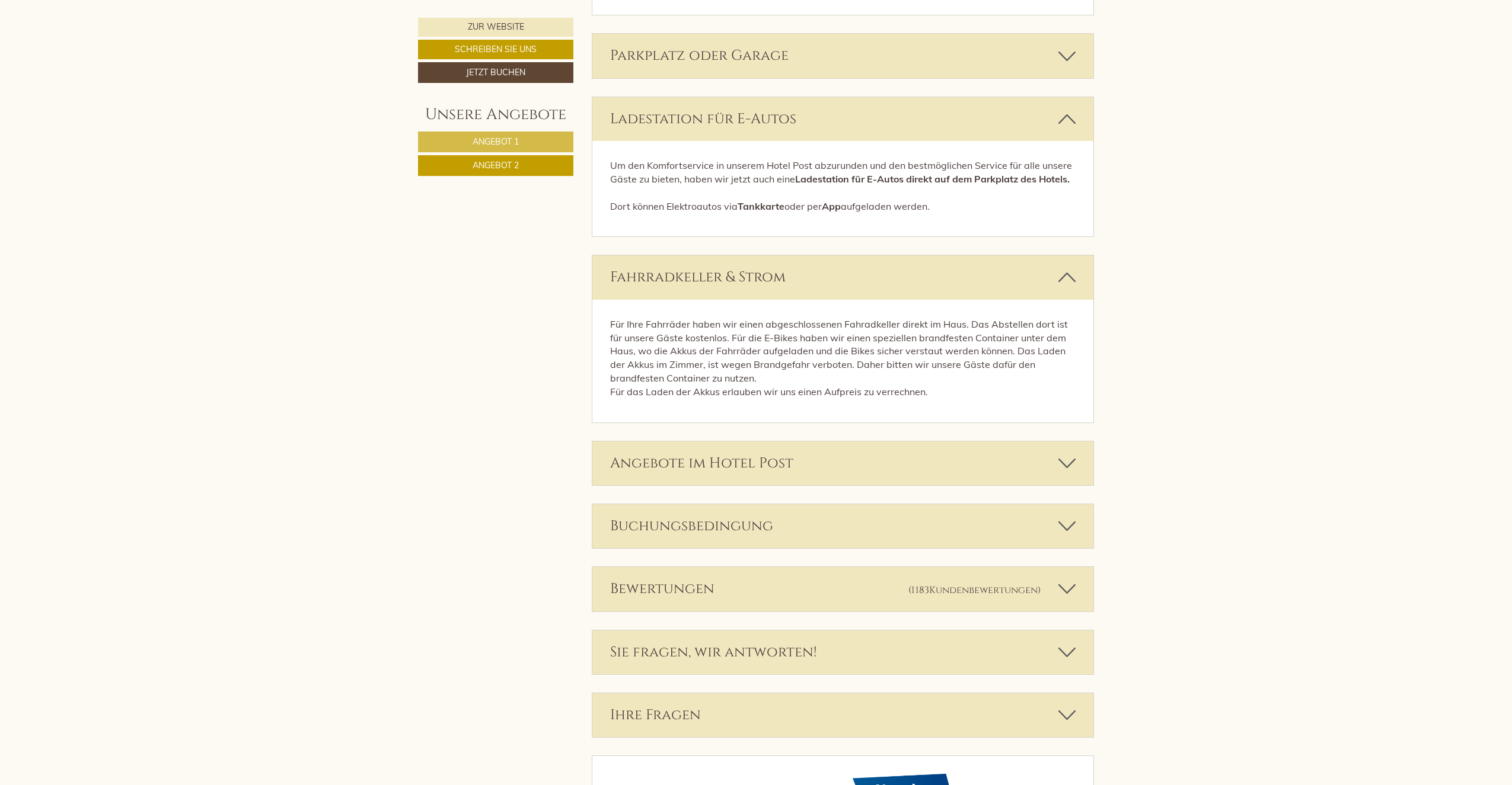
click at [1066, 453] on icon at bounding box center [1067, 463] width 17 height 20
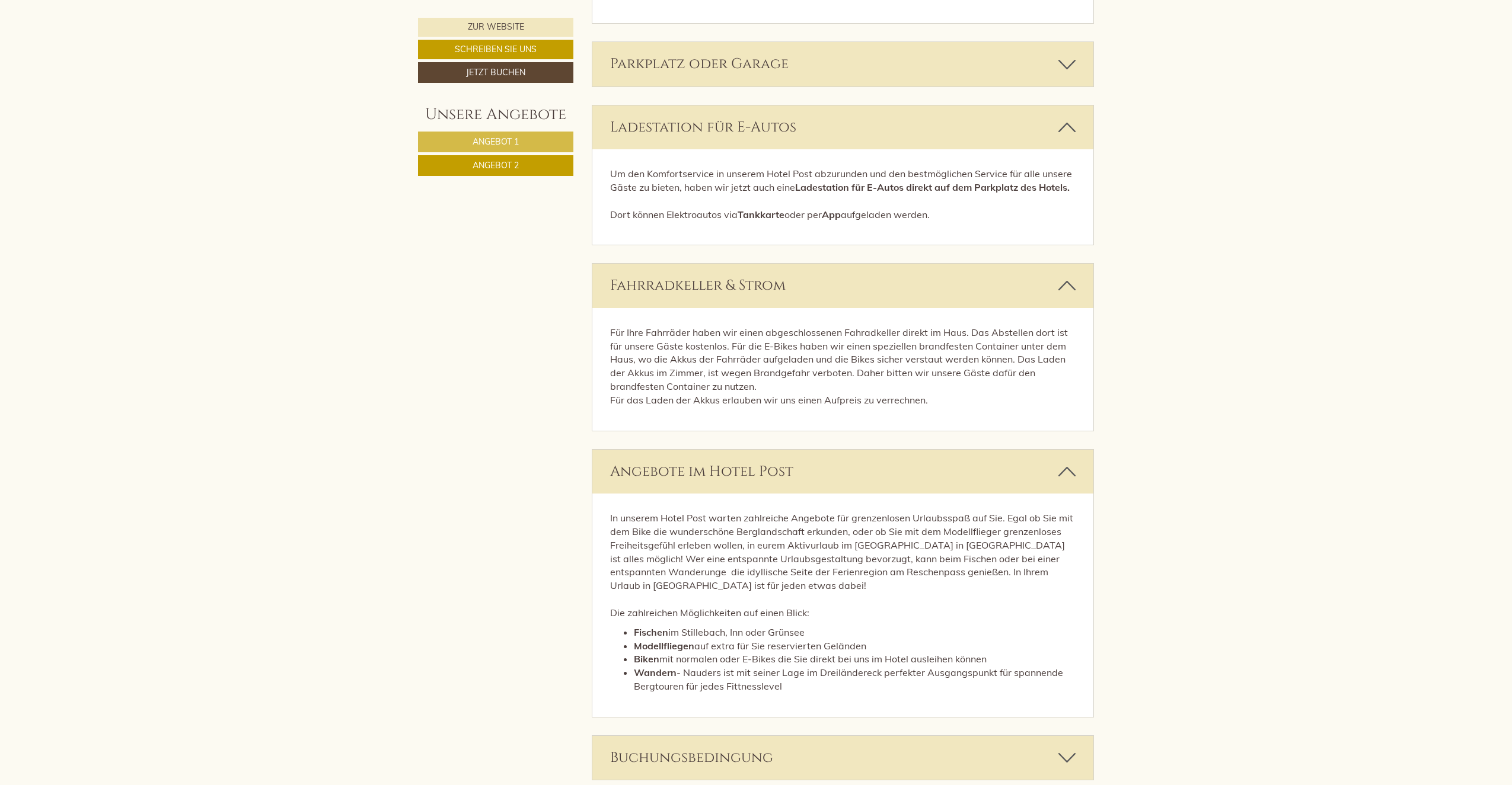
scroll to position [3158, 0]
drag, startPoint x: 933, startPoint y: 376, endPoint x: 601, endPoint y: 294, distance: 342.0
click at [601, 310] on div "Für Ihre Fahrräder haben wir einen abgeschlossenen Fahradkeller direkt im Haus.…" at bounding box center [843, 371] width 502 height 123
drag, startPoint x: 601, startPoint y: 294, endPoint x: 643, endPoint y: 315, distance: 47.0
drag, startPoint x: 643, startPoint y: 315, endPoint x: 469, endPoint y: 312, distance: 174.0
